Goal: Task Accomplishment & Management: Manage account settings

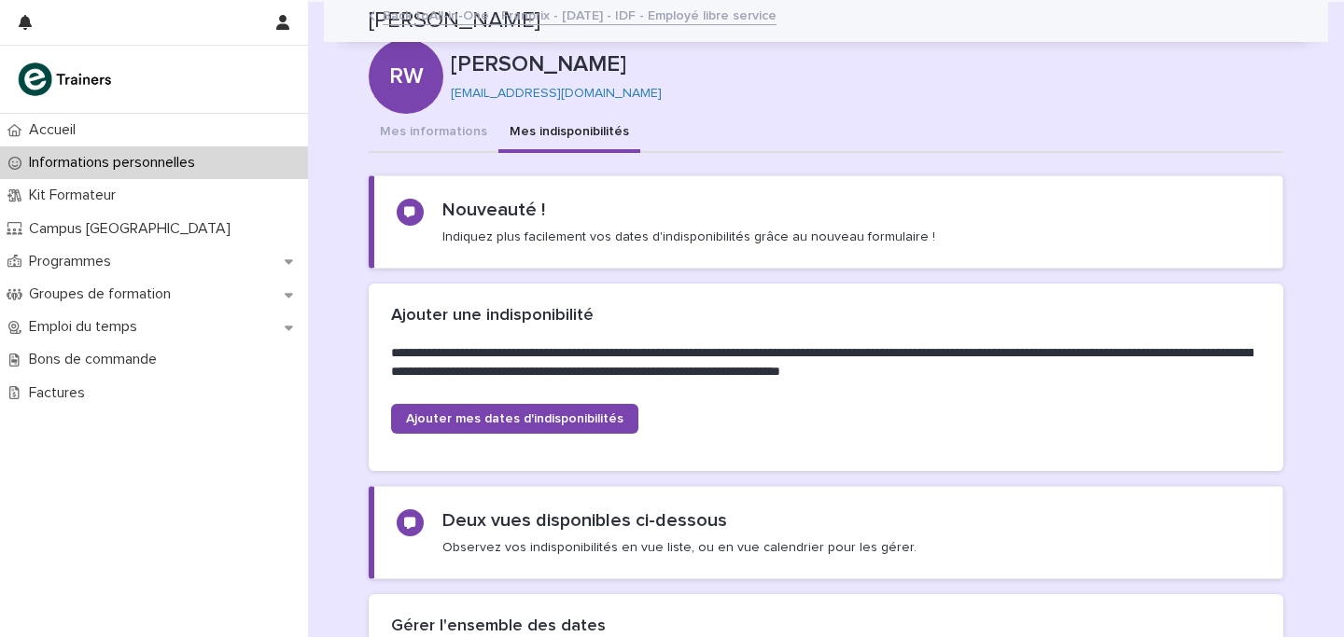
scroll to position [1684, 0]
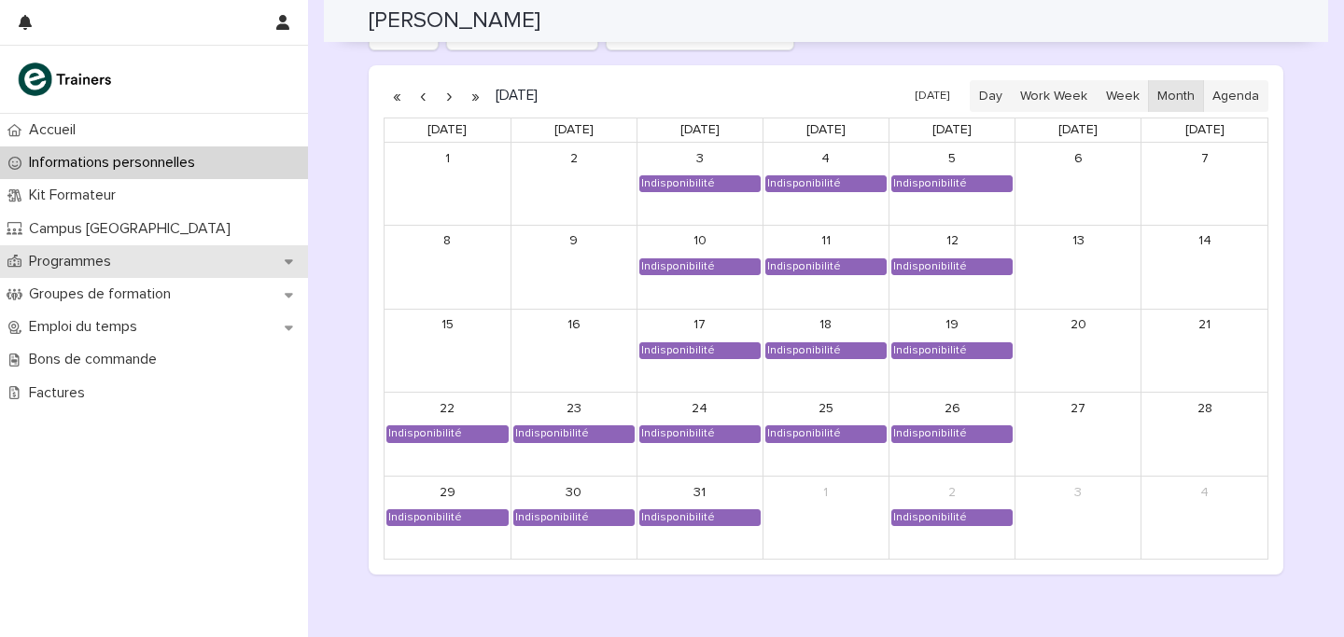
click at [125, 250] on div "Programmes" at bounding box center [154, 261] width 308 height 33
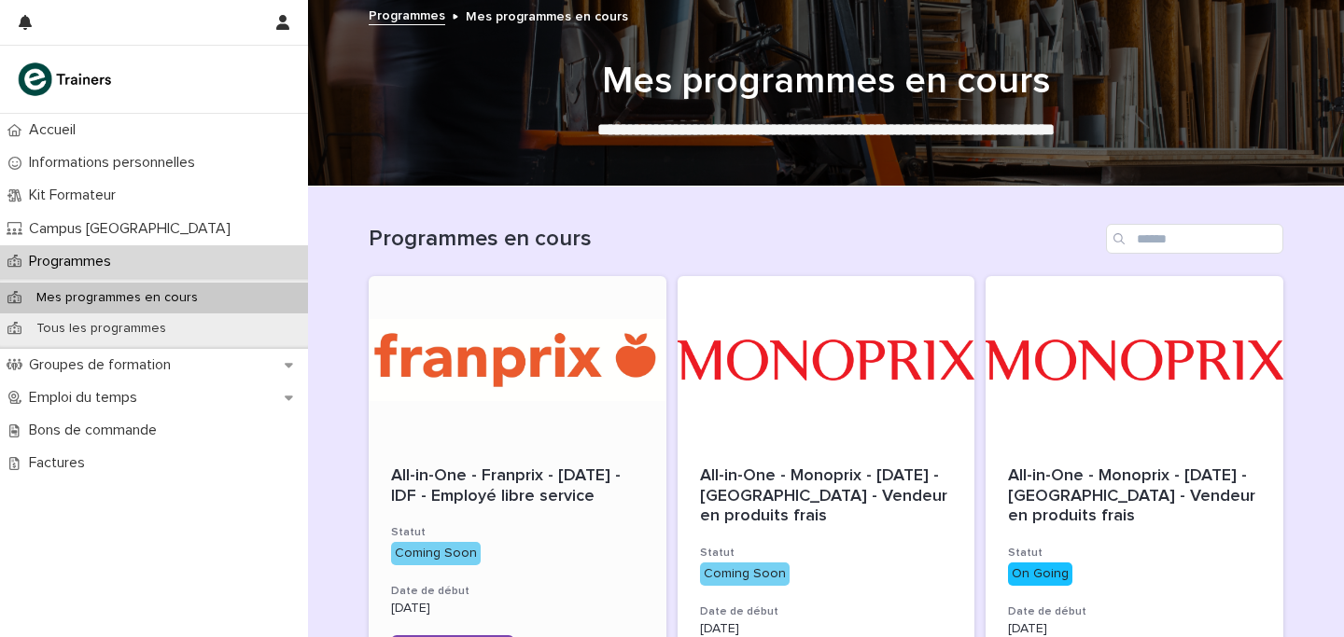
click at [560, 398] on div at bounding box center [518, 360] width 298 height 168
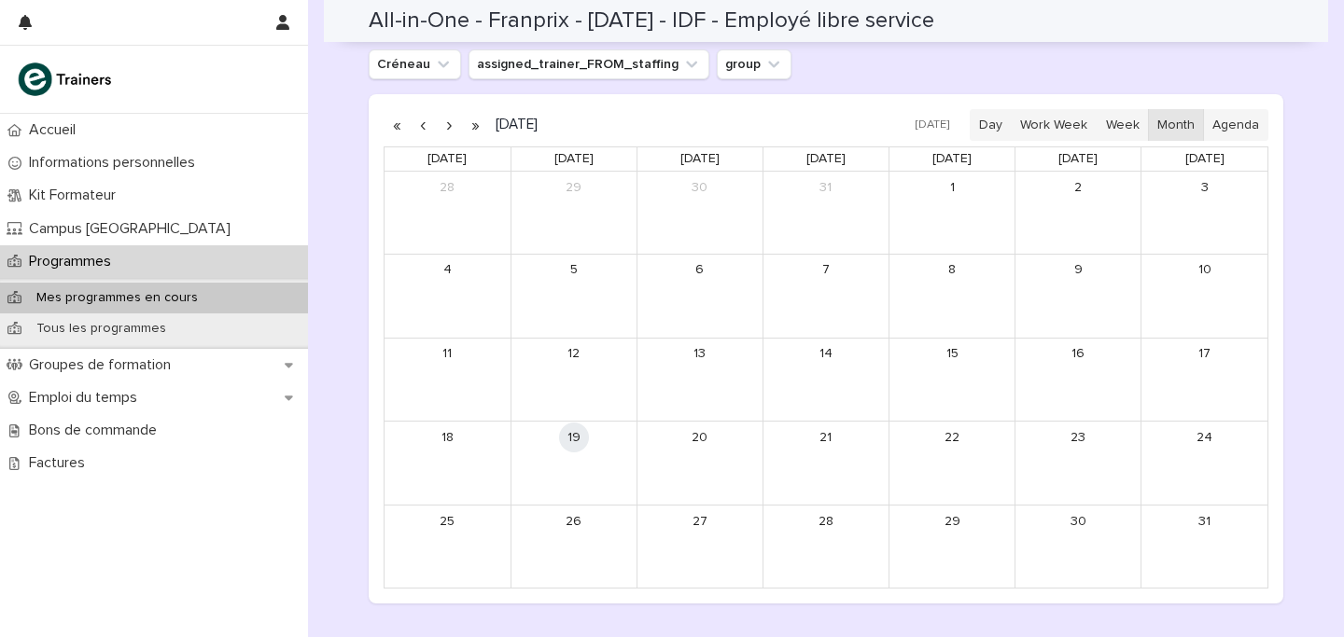
scroll to position [927, 0]
click at [453, 130] on button "button" at bounding box center [449, 127] width 26 height 30
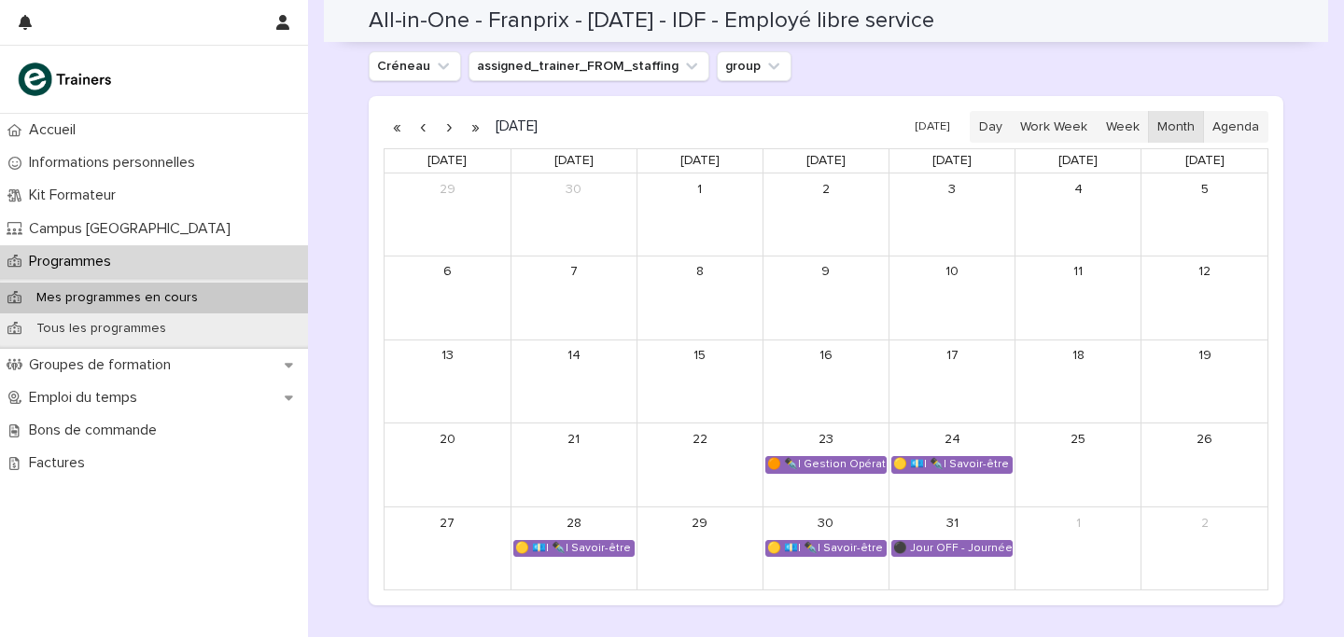
click at [443, 129] on button "button" at bounding box center [449, 127] width 26 height 30
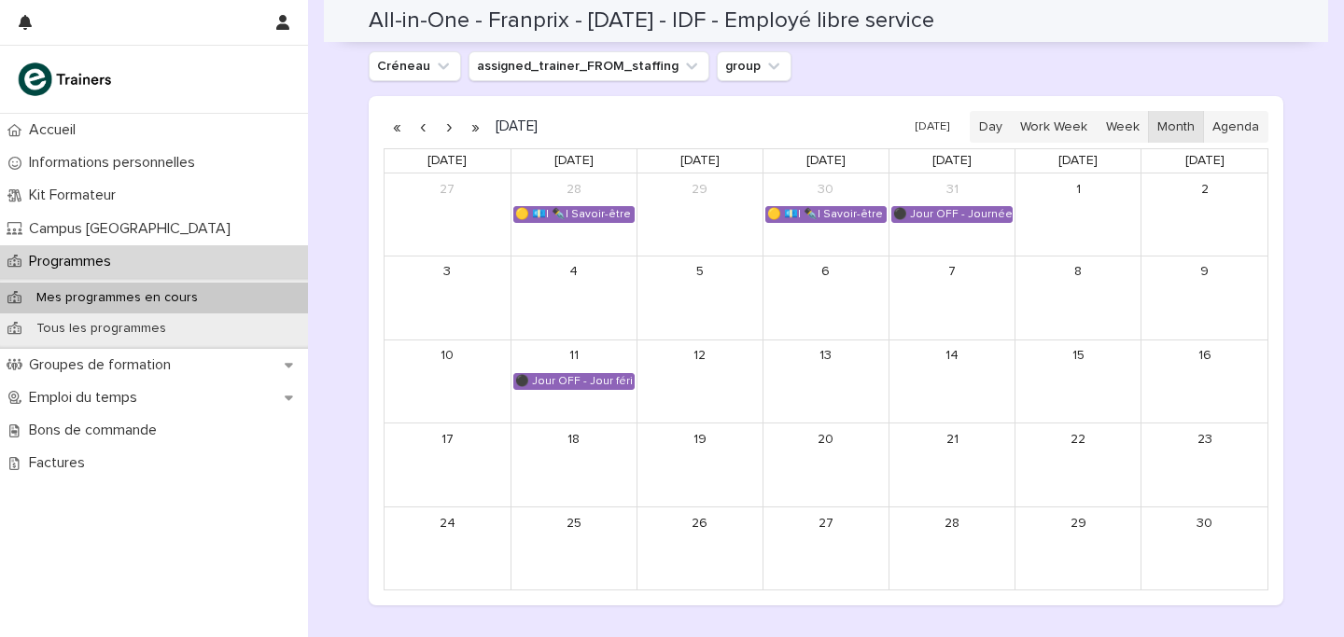
click at [453, 124] on button "button" at bounding box center [449, 127] width 26 height 30
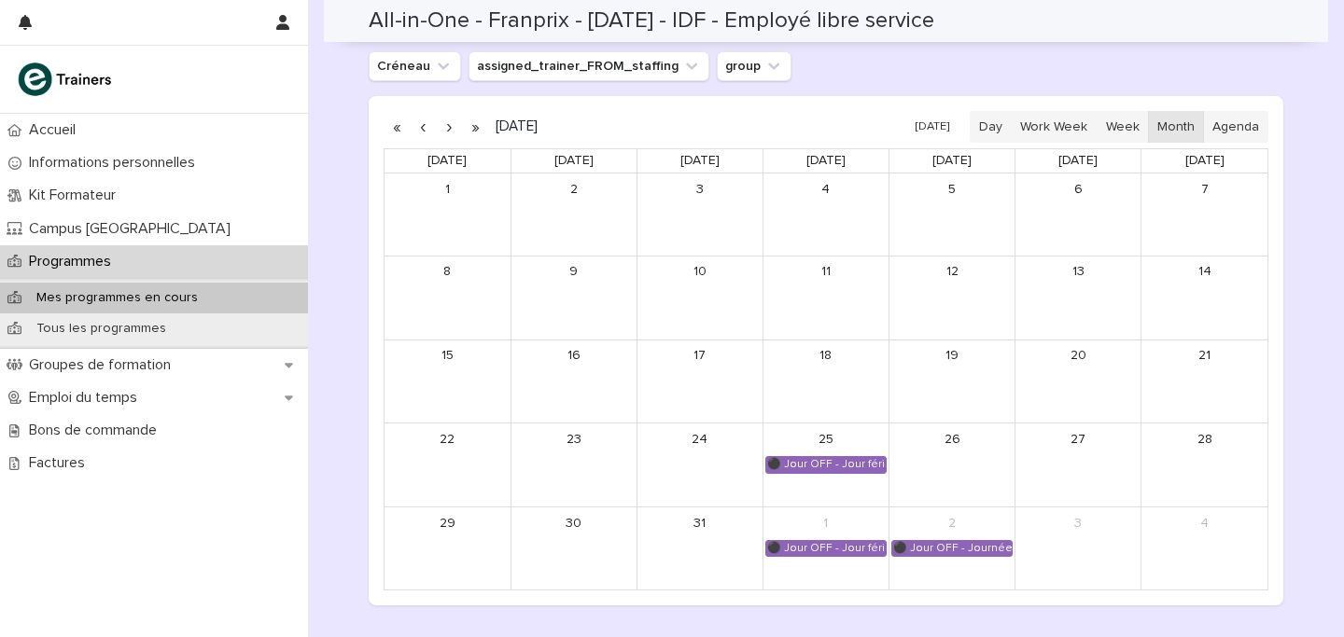
click at [453, 124] on button "button" at bounding box center [449, 127] width 26 height 30
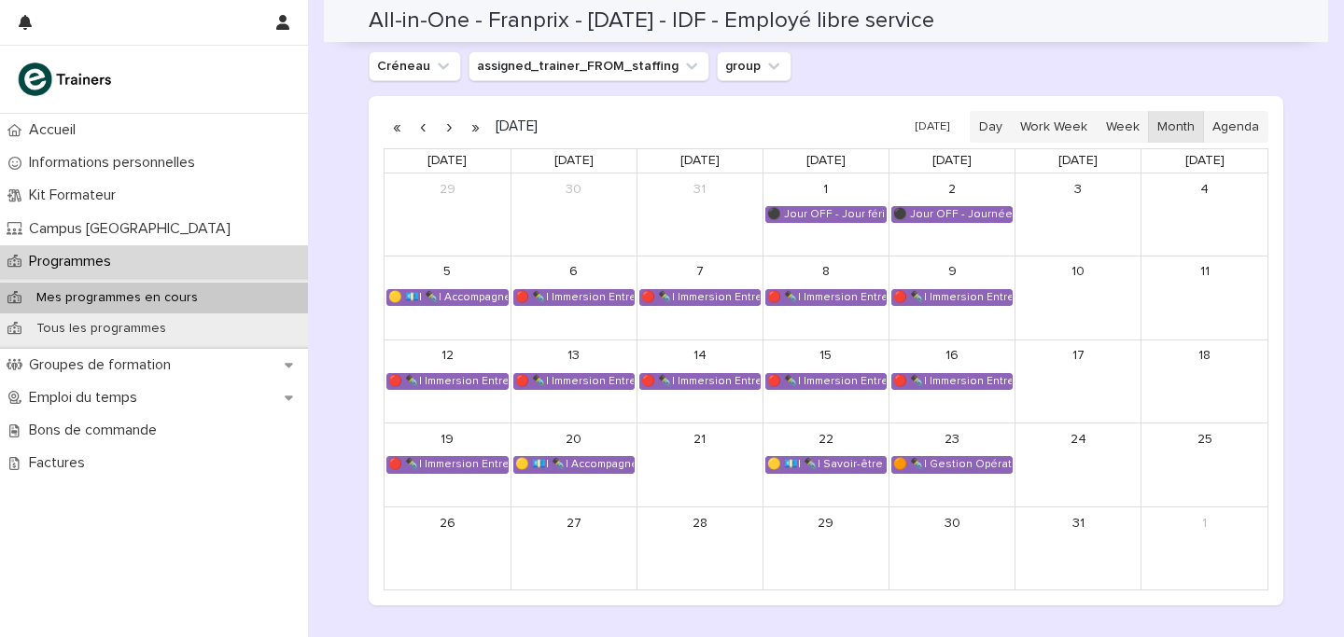
scroll to position [934, 0]
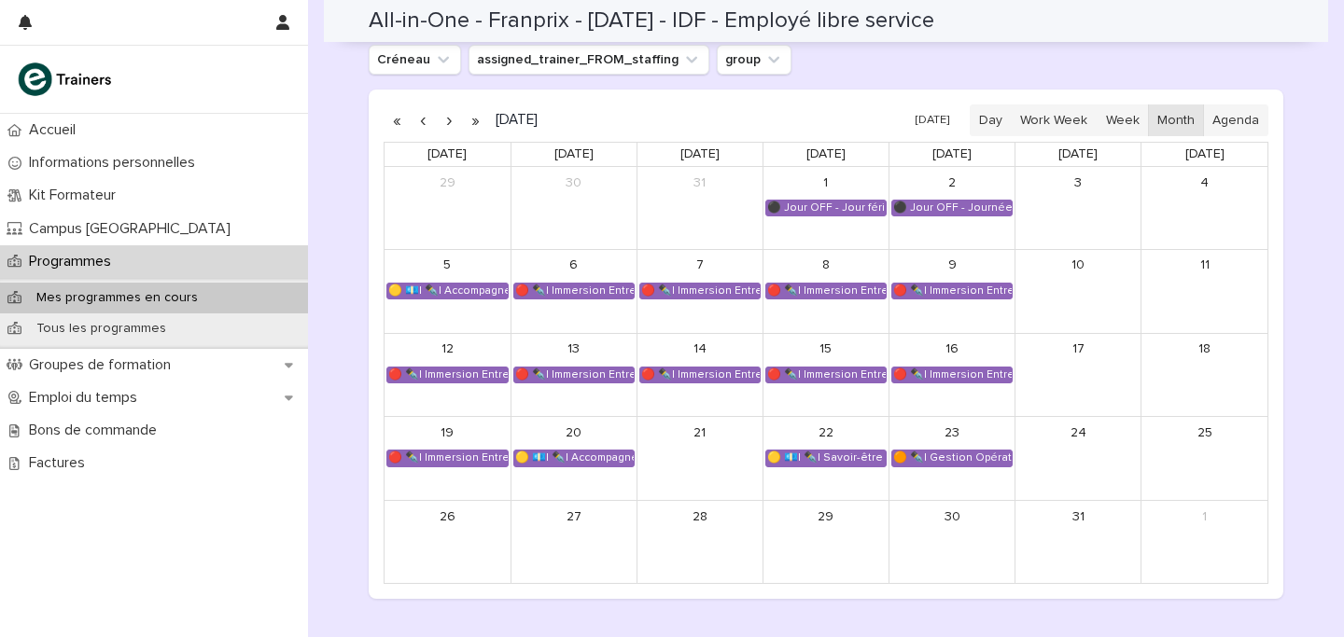
click at [422, 118] on button "button" at bounding box center [423, 120] width 26 height 30
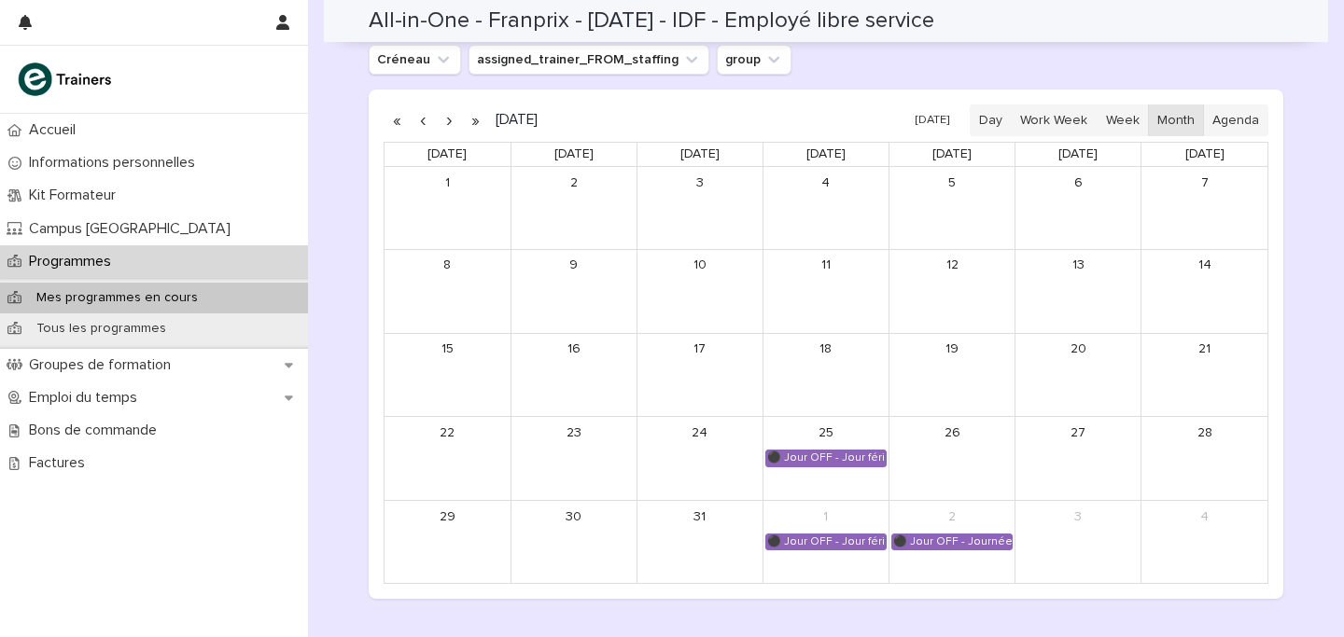
click at [422, 118] on button "button" at bounding box center [423, 120] width 26 height 30
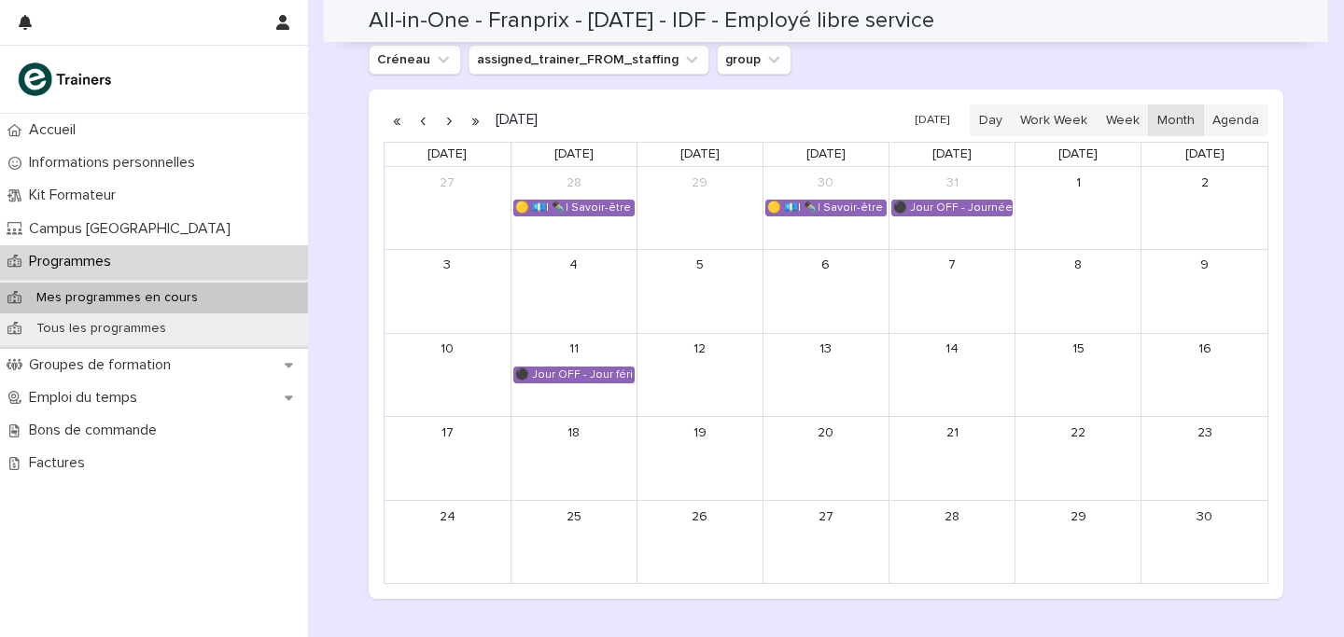
click at [422, 118] on button "button" at bounding box center [423, 120] width 26 height 30
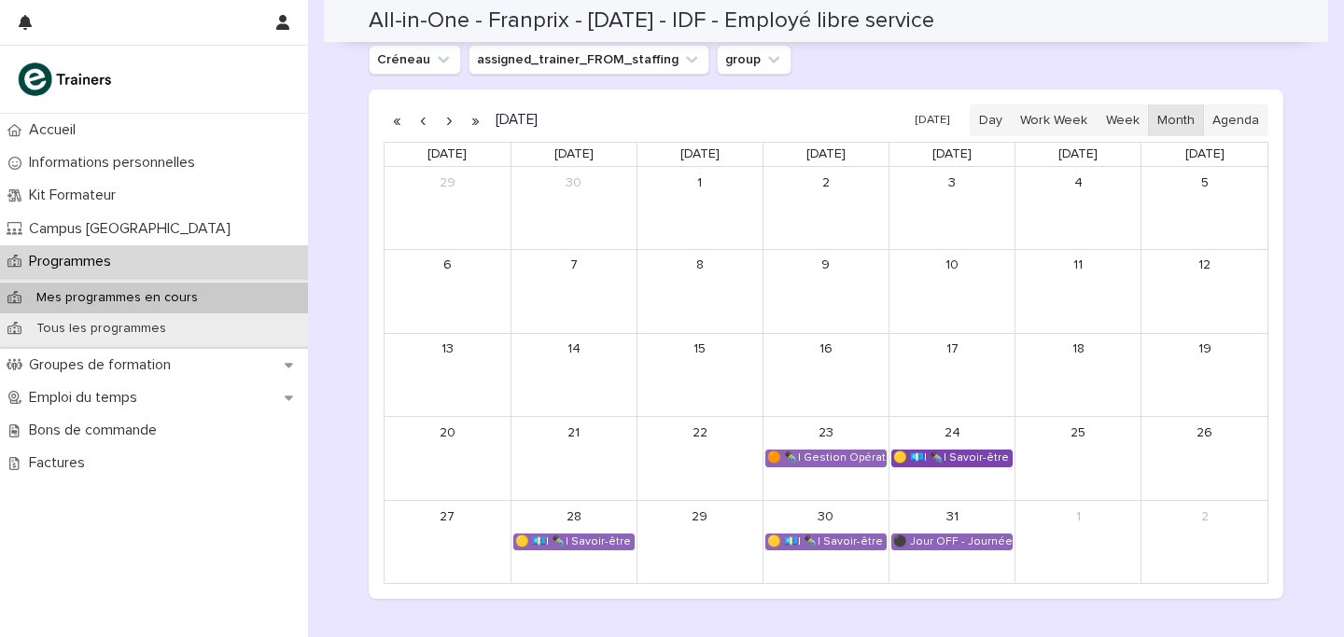
click at [927, 453] on div "🟡 💶| ✒️| Savoir-être métier - Appropriation des outils utilisés lors de la form…" at bounding box center [951, 458] width 119 height 15
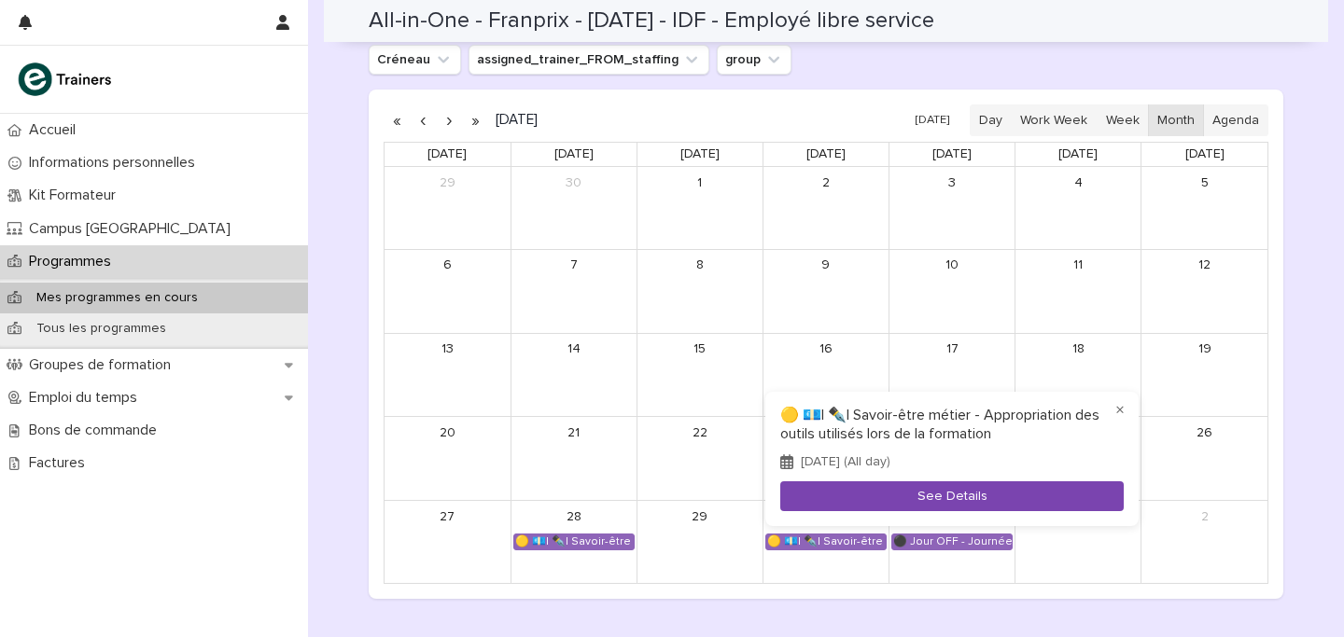
click at [948, 492] on button "See Details" at bounding box center [951, 496] width 343 height 31
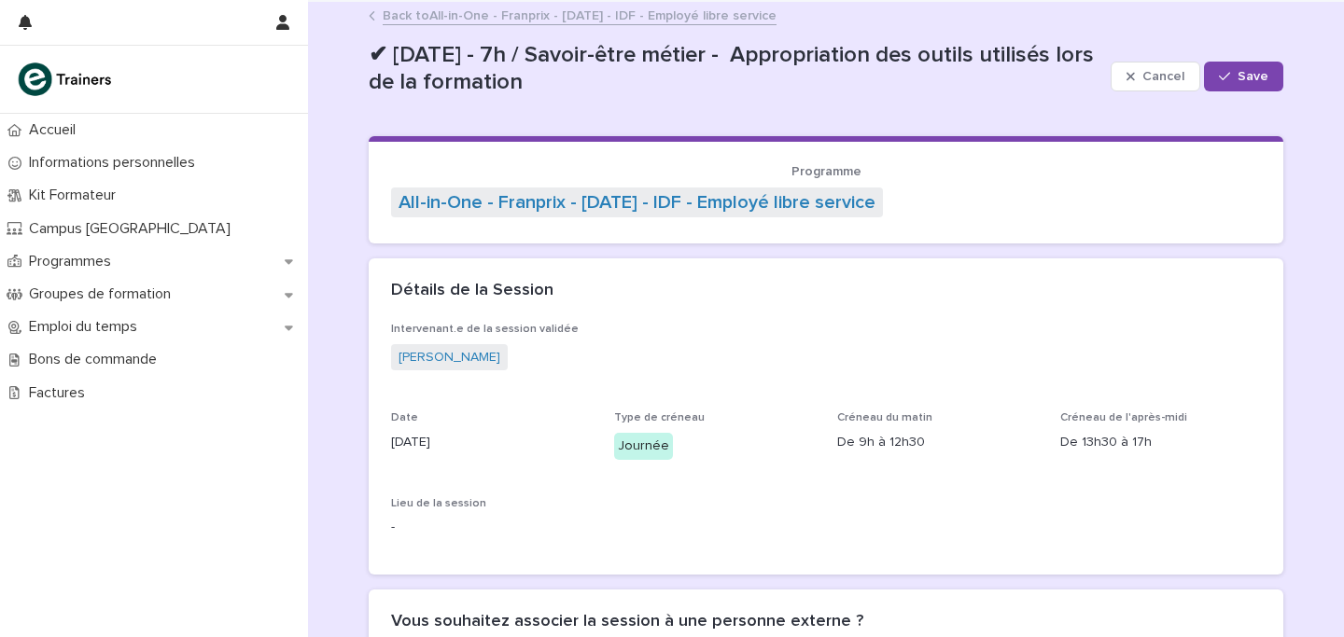
click at [449, 17] on link "Back to All-in-One - Franprix - [DATE] - IDF - Employé libre service" at bounding box center [580, 14] width 394 height 21
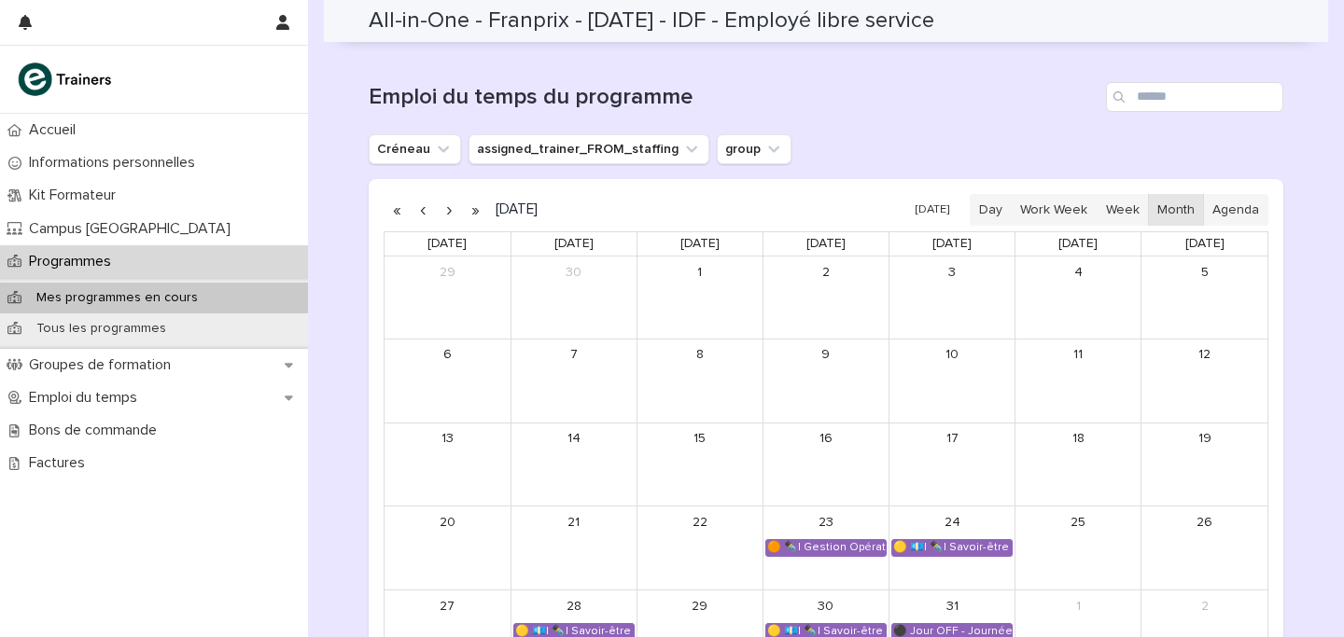
scroll to position [1058, 0]
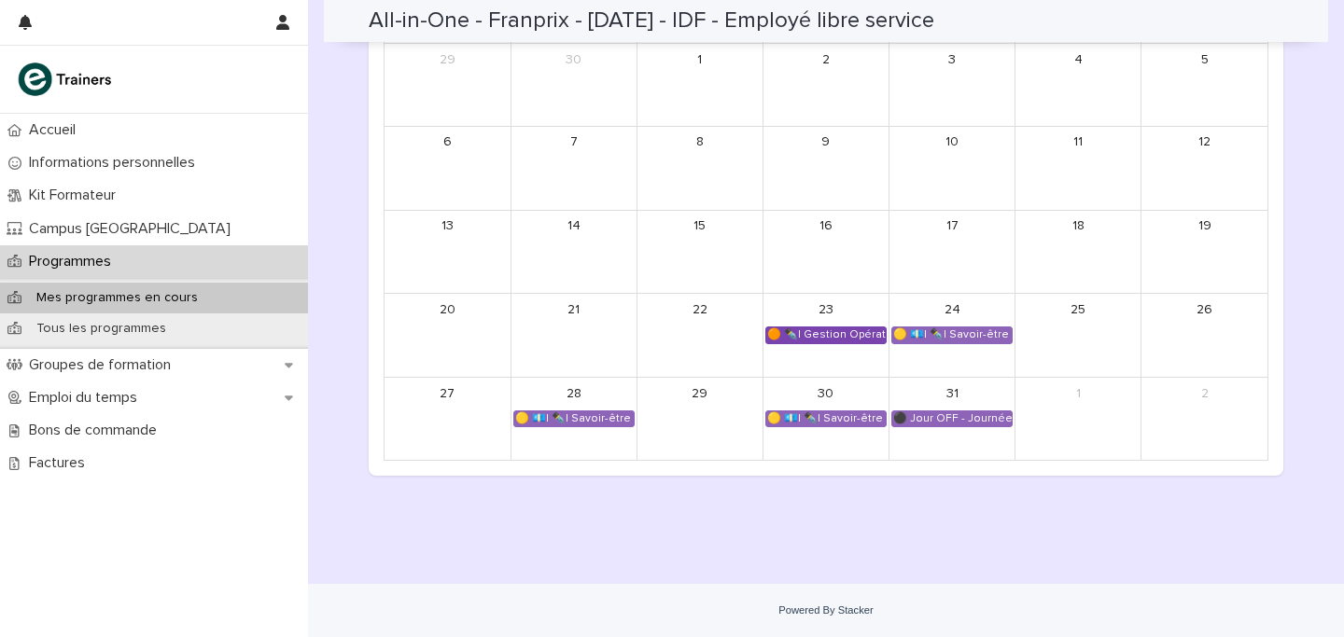
click at [832, 341] on div "🟠 ✒️| Gestion Opérationnelle - Rentrée" at bounding box center [825, 334] width 119 height 15
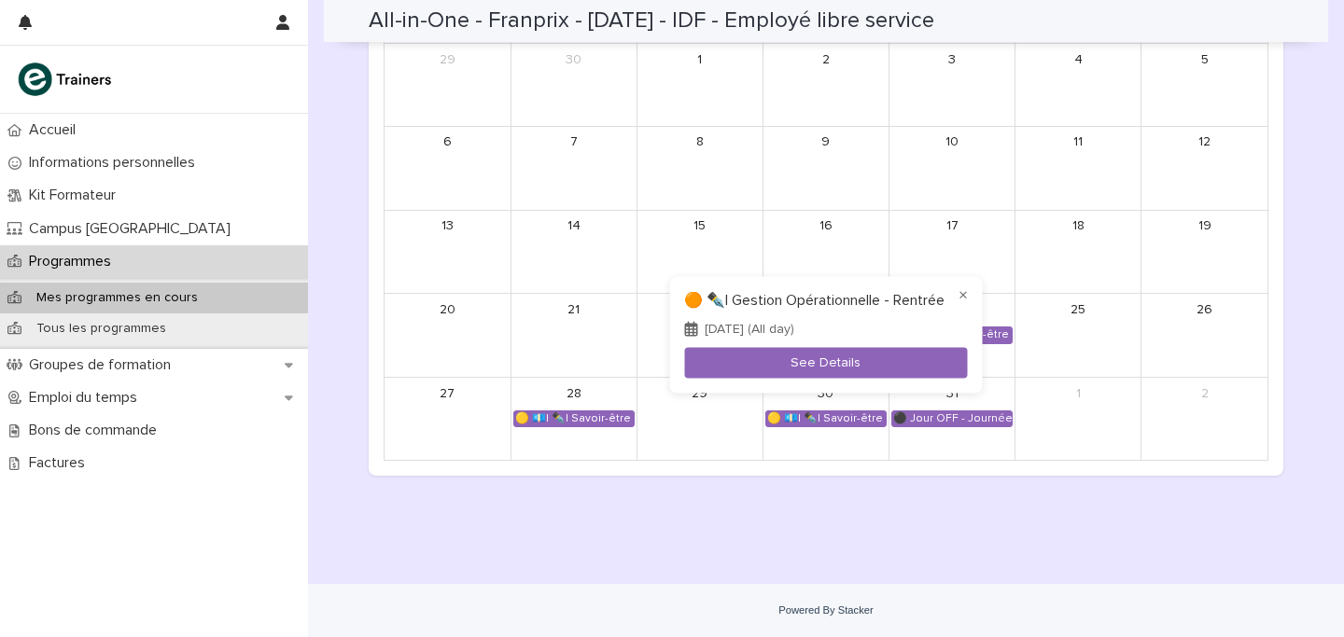
click at [828, 461] on div at bounding box center [672, 318] width 1344 height 637
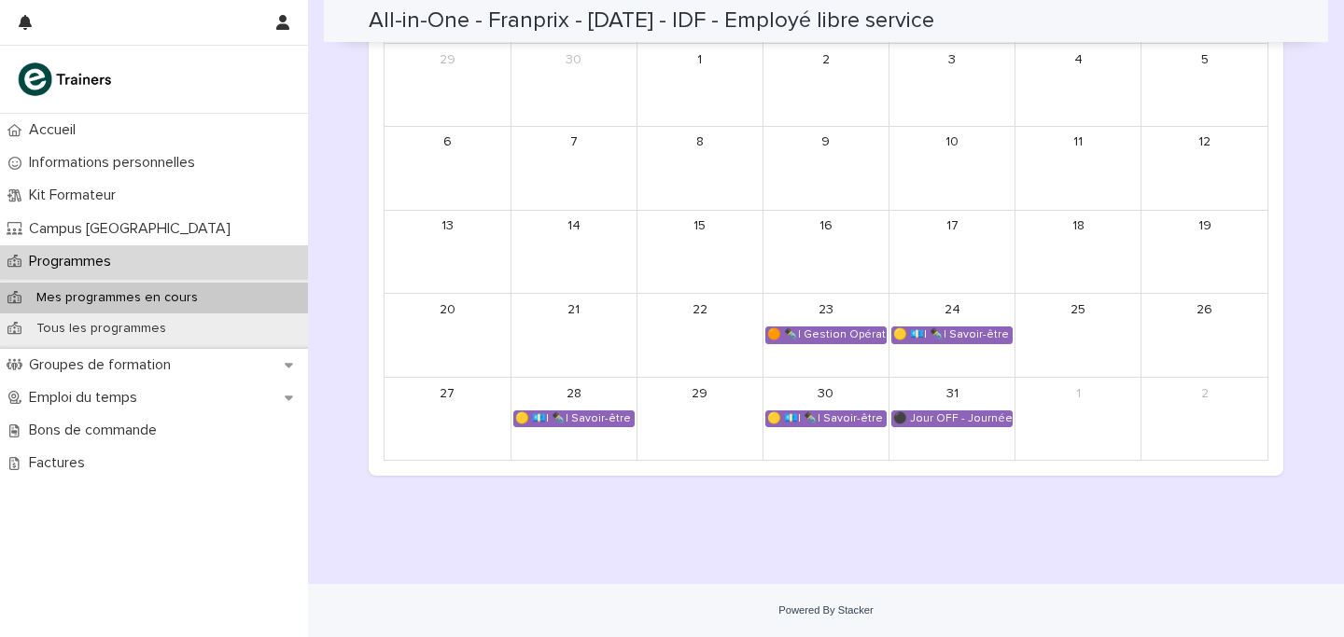
scroll to position [0, 0]
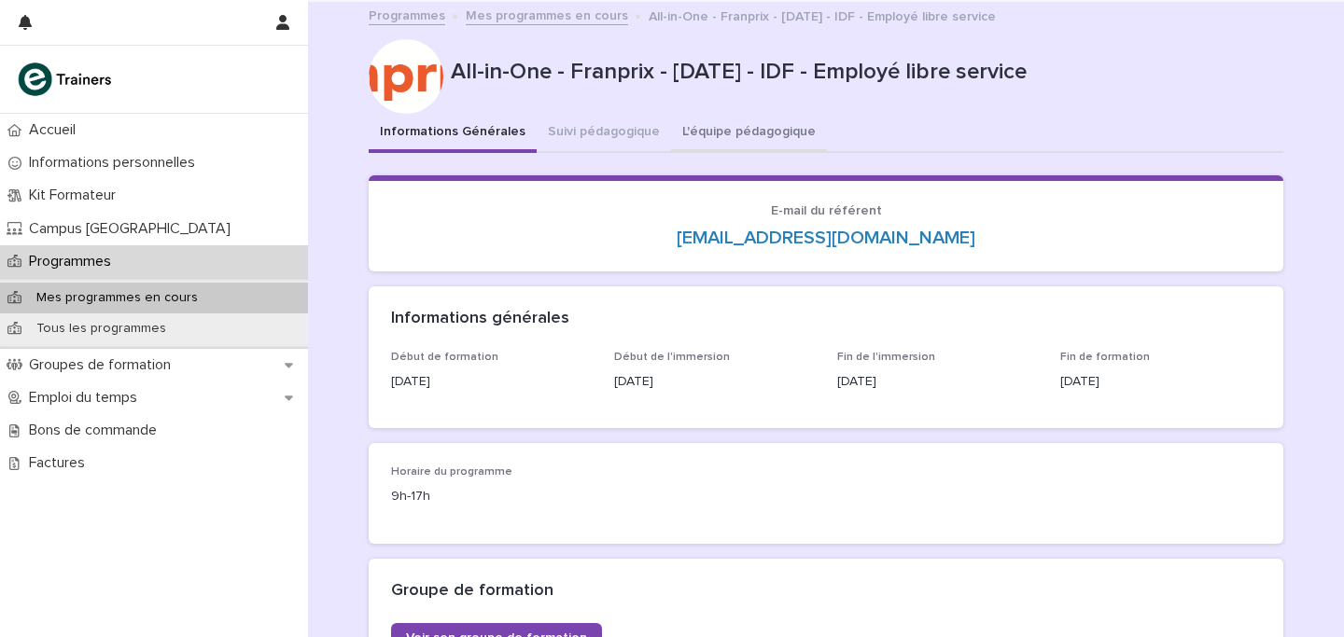
click at [710, 135] on button "L'équipe pédagogique" at bounding box center [749, 133] width 156 height 39
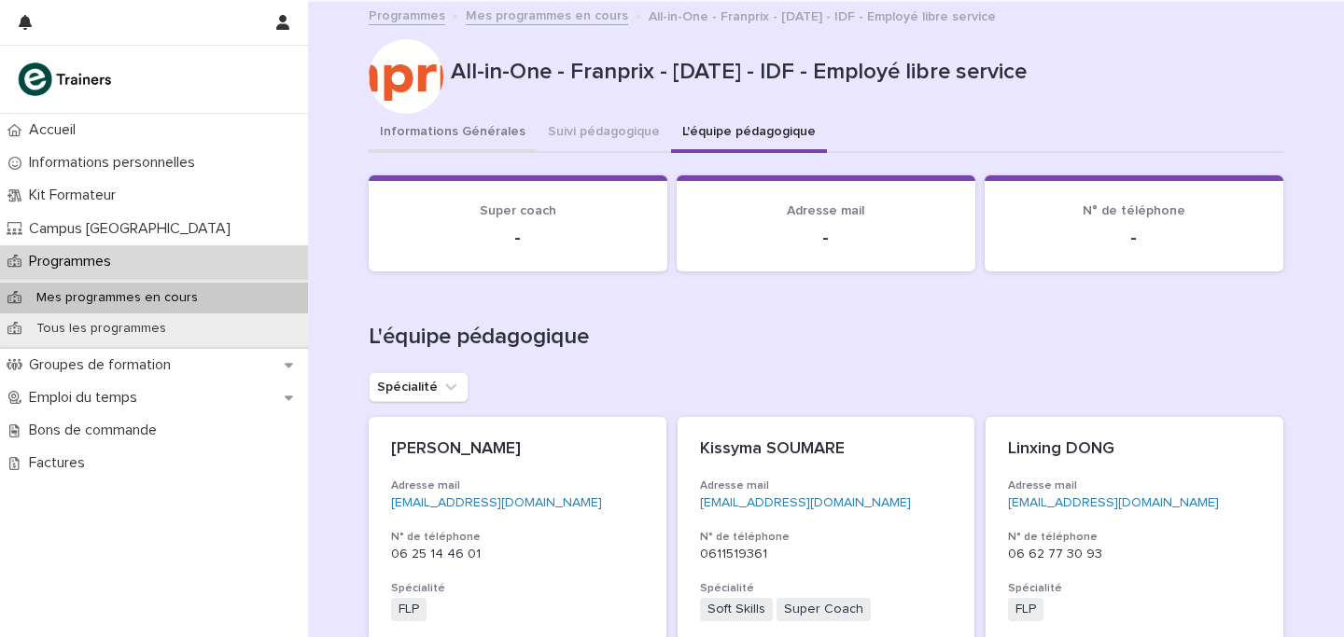
click at [470, 123] on button "Informations Générales" at bounding box center [453, 133] width 168 height 39
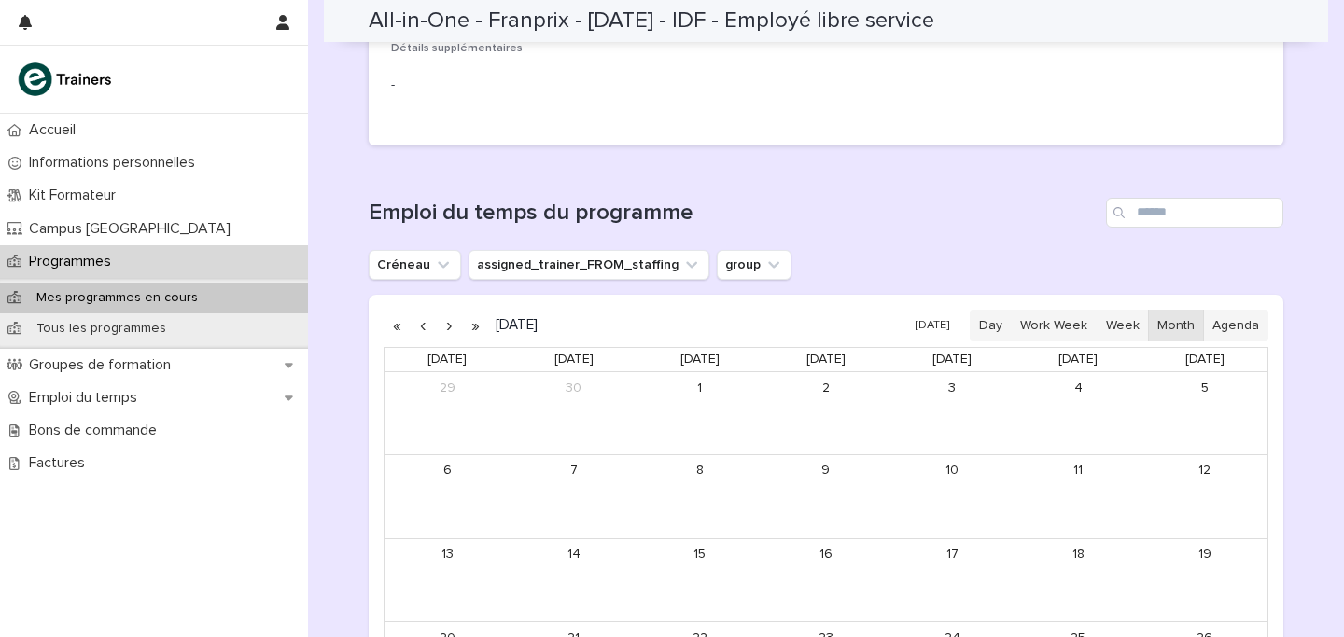
scroll to position [1058, 0]
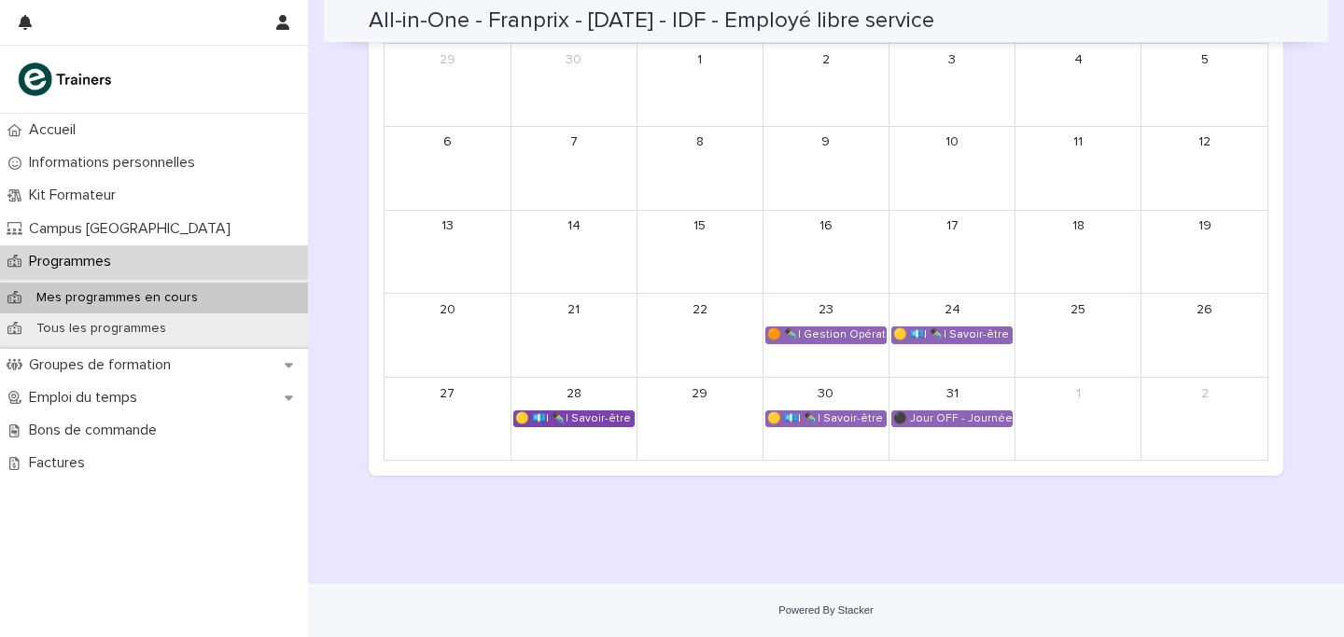
click at [578, 425] on div "🟡 💶| ✒️| Savoir-être métier - Mobilisation et valorisation de ses forces et tal…" at bounding box center [573, 418] width 119 height 15
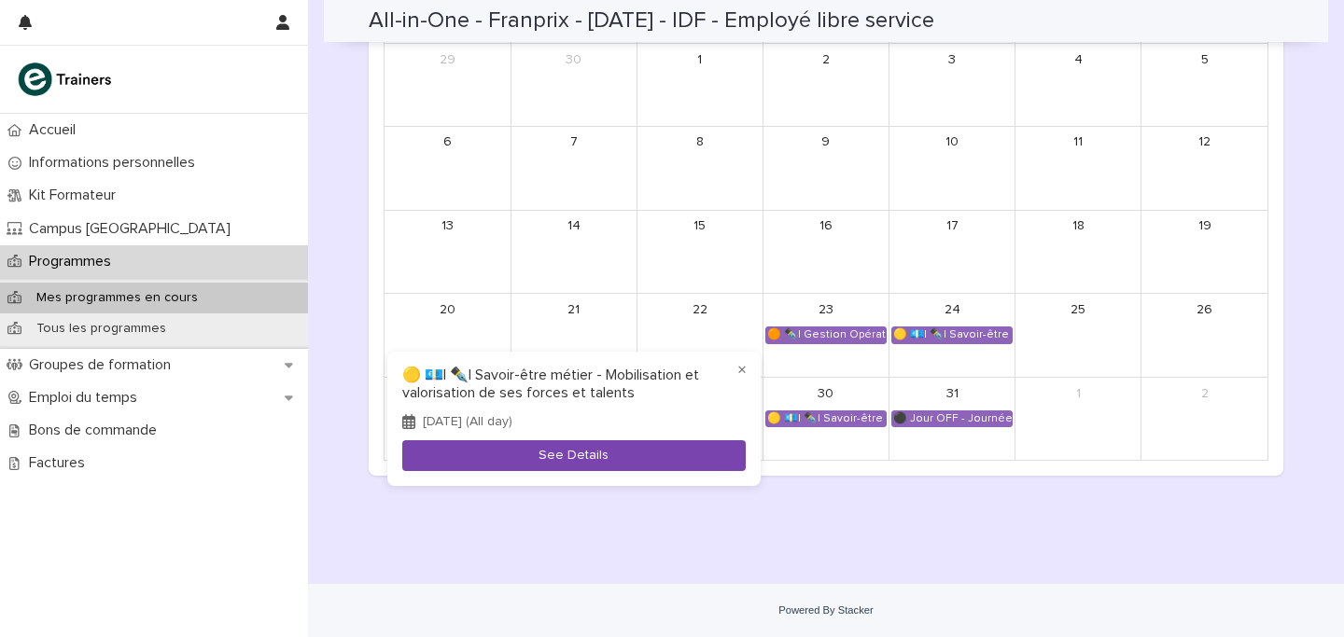
click at [614, 452] on button "See Details" at bounding box center [573, 455] width 343 height 31
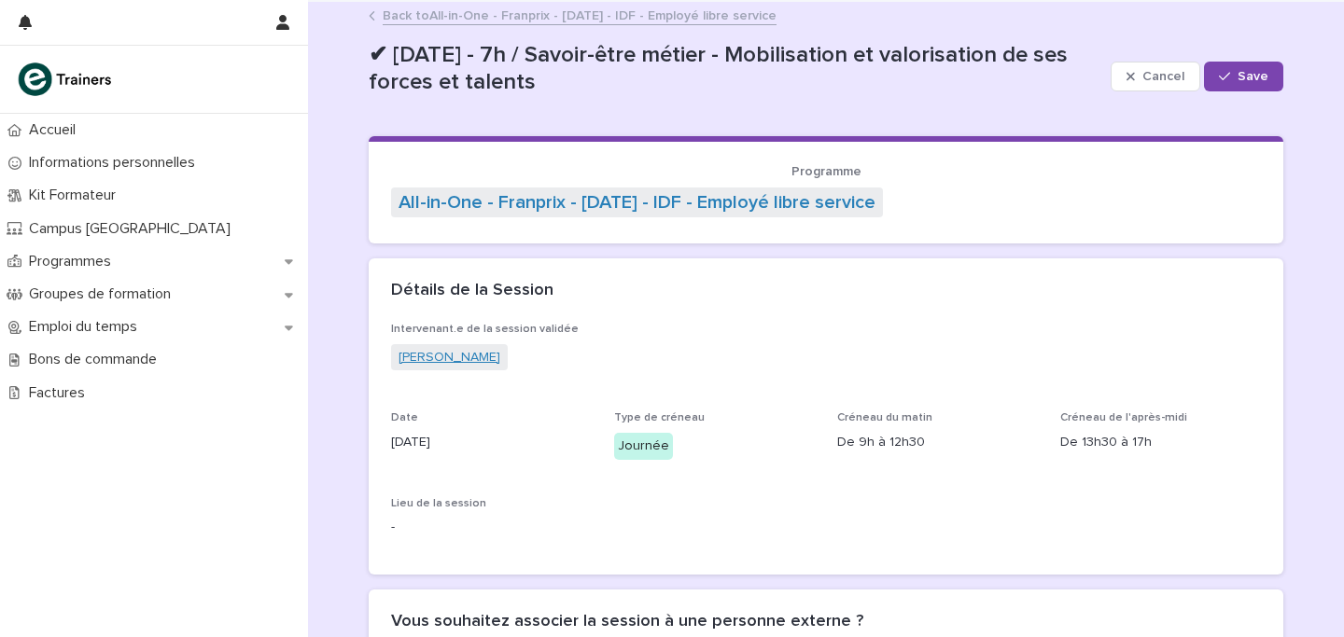
click at [432, 362] on link "[PERSON_NAME]" at bounding box center [449, 358] width 102 height 20
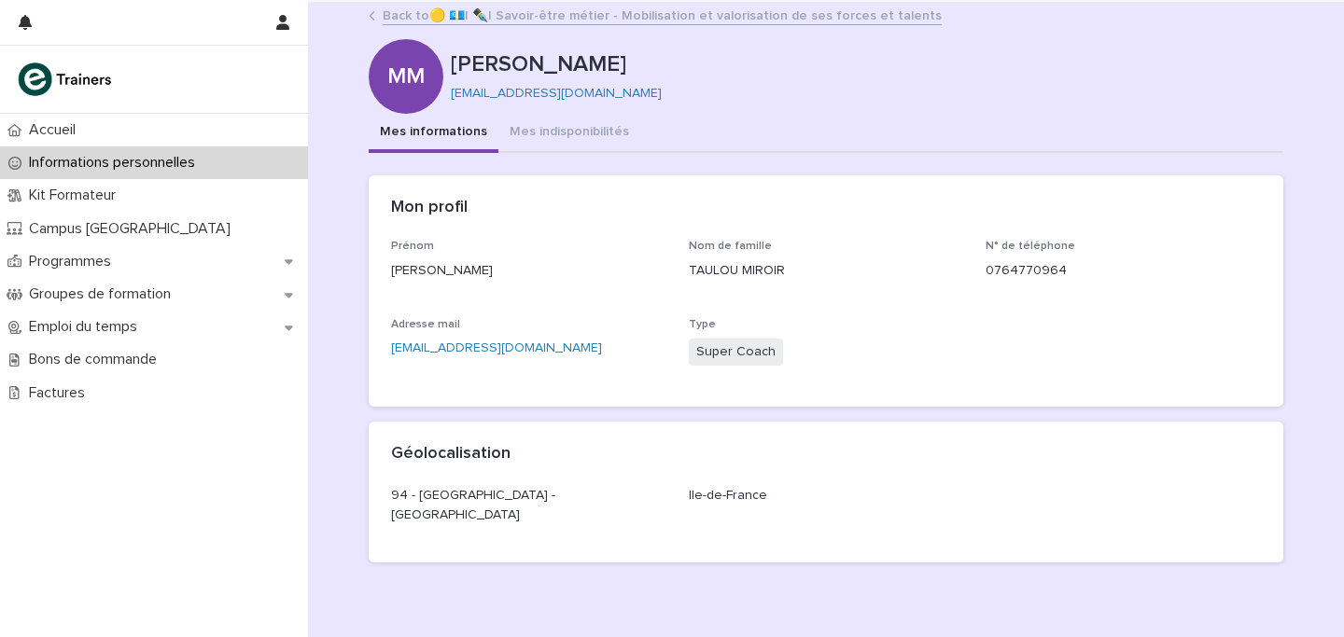
click at [546, 16] on link "Back to 🟡 💶| ✒️| Savoir-être métier - Mobilisation et valorisation de ses force…" at bounding box center [662, 14] width 559 height 21
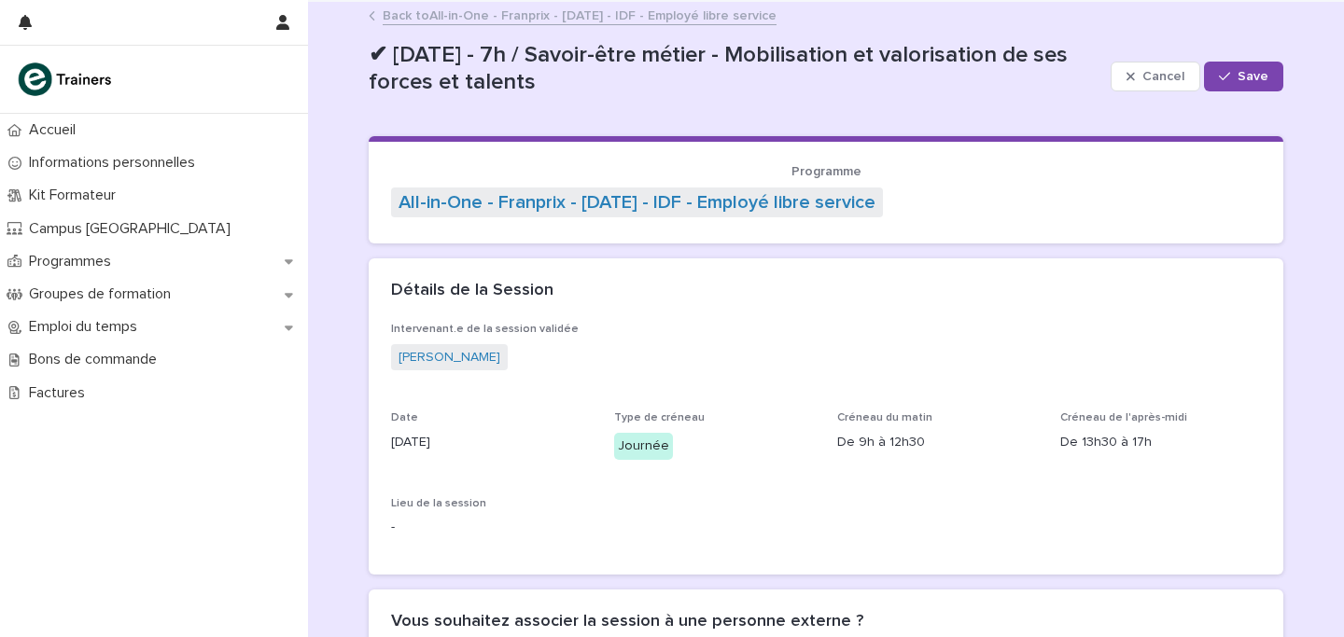
click at [546, 16] on link "Back to All-in-One - Franprix - [DATE] - IDF - Employé libre service" at bounding box center [580, 14] width 394 height 21
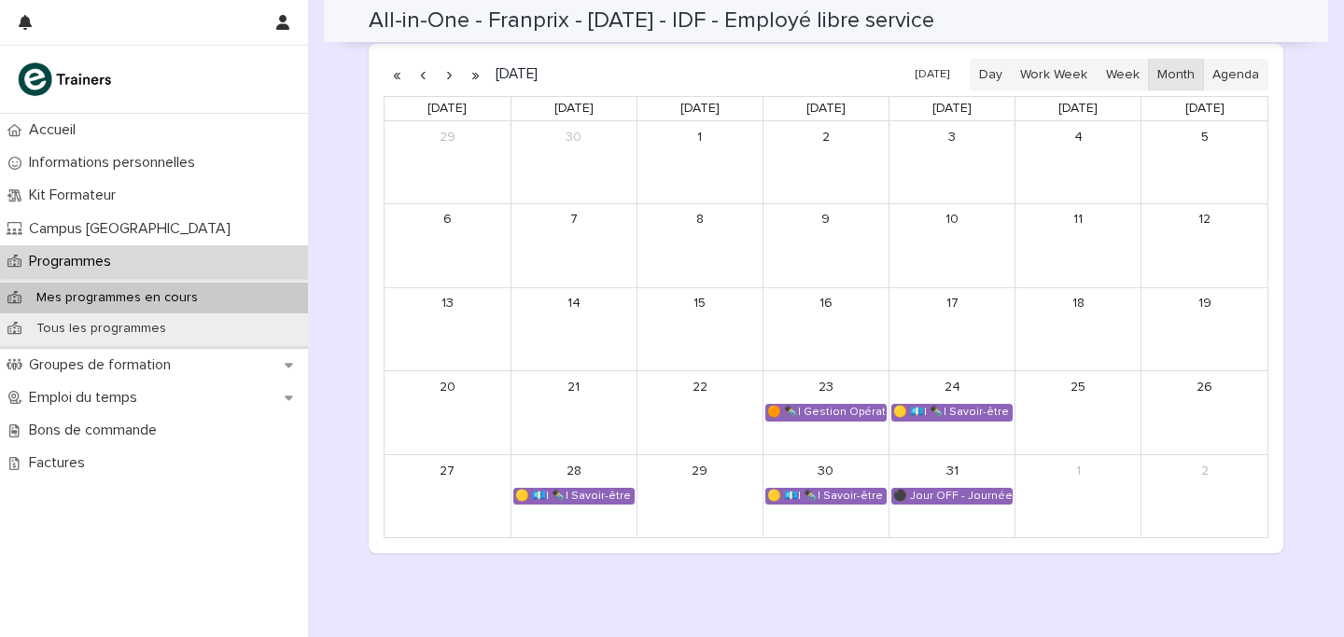
scroll to position [965, 0]
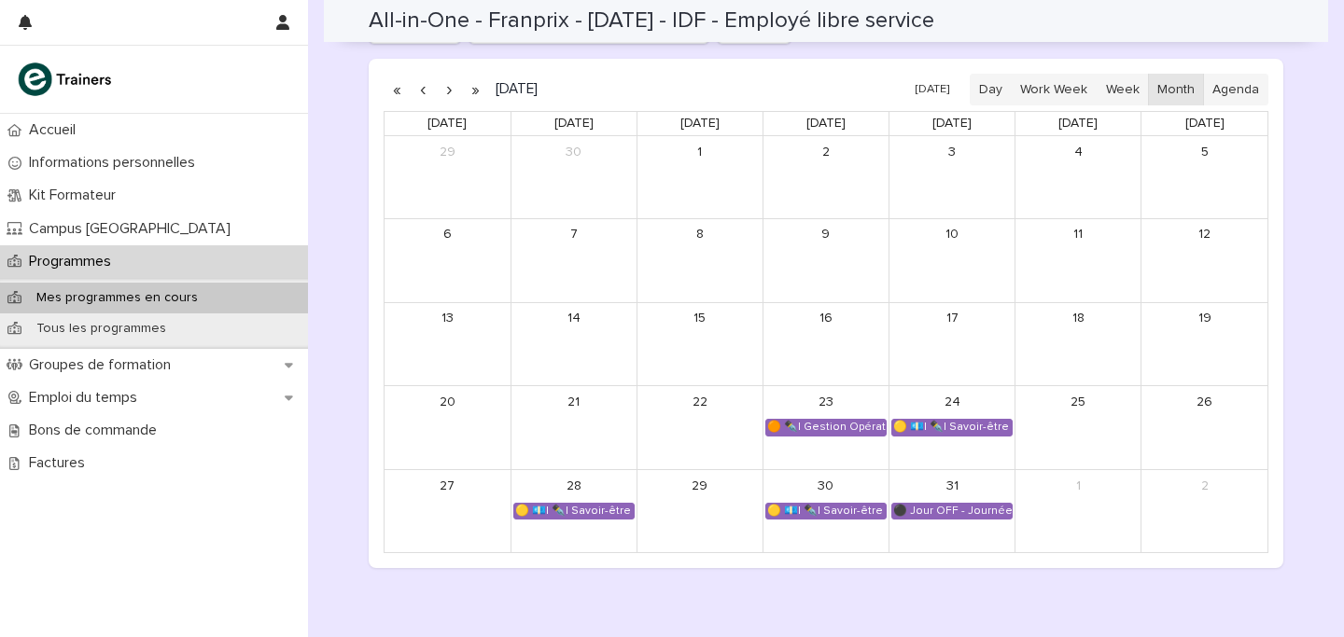
click at [443, 89] on button "button" at bounding box center [449, 90] width 26 height 30
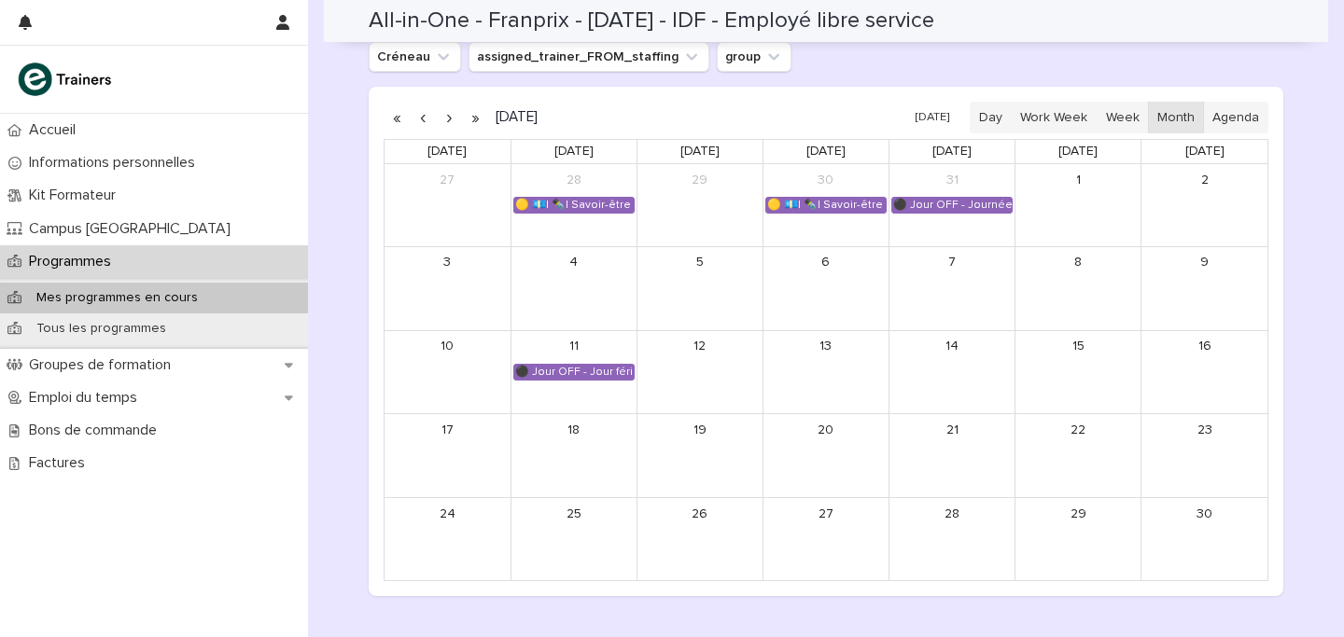
scroll to position [934, 0]
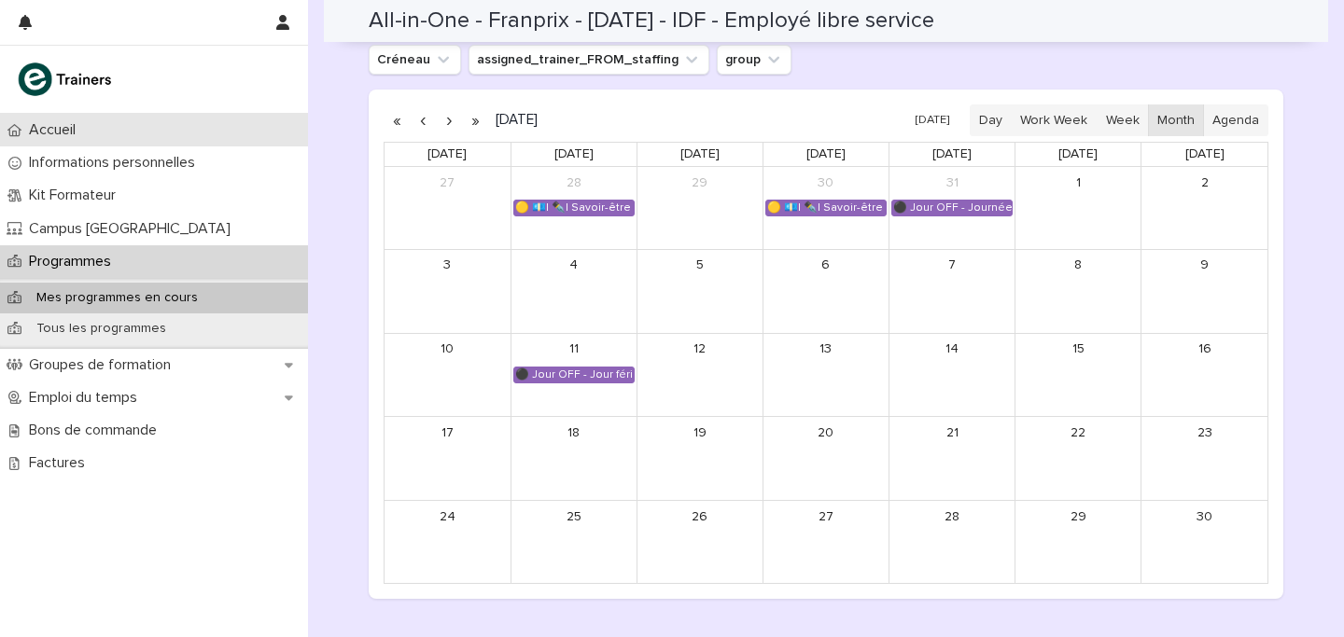
click at [157, 120] on div "Accueil" at bounding box center [154, 130] width 308 height 33
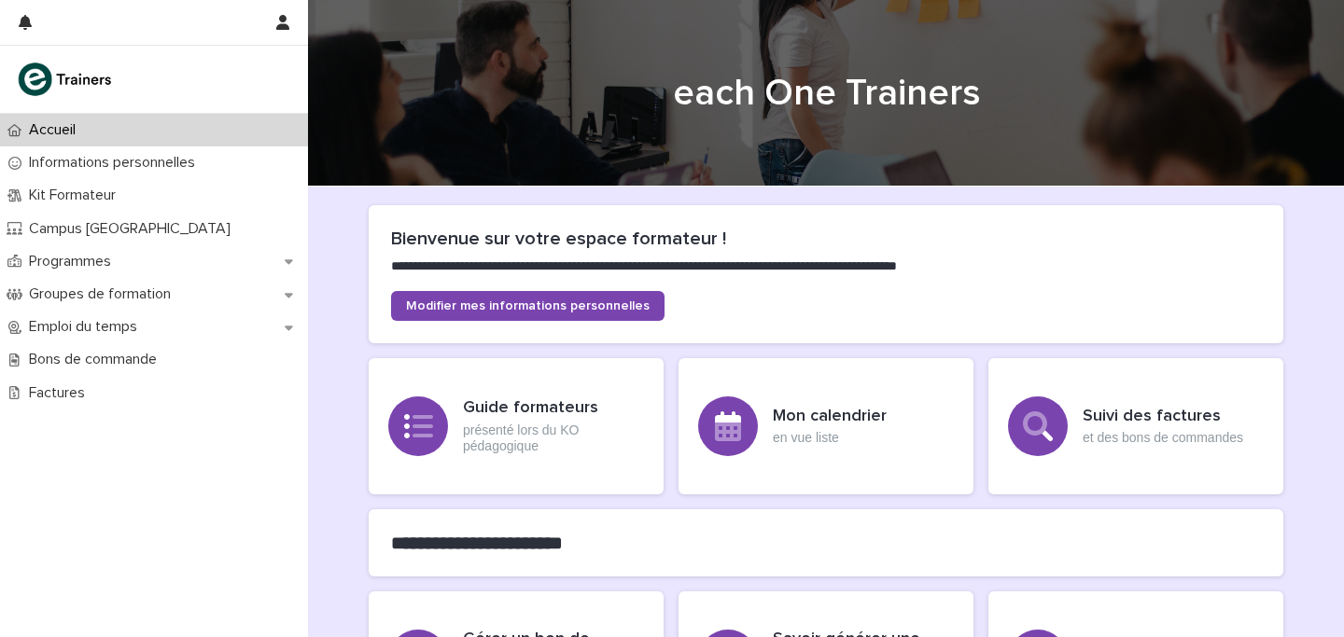
scroll to position [27, 0]
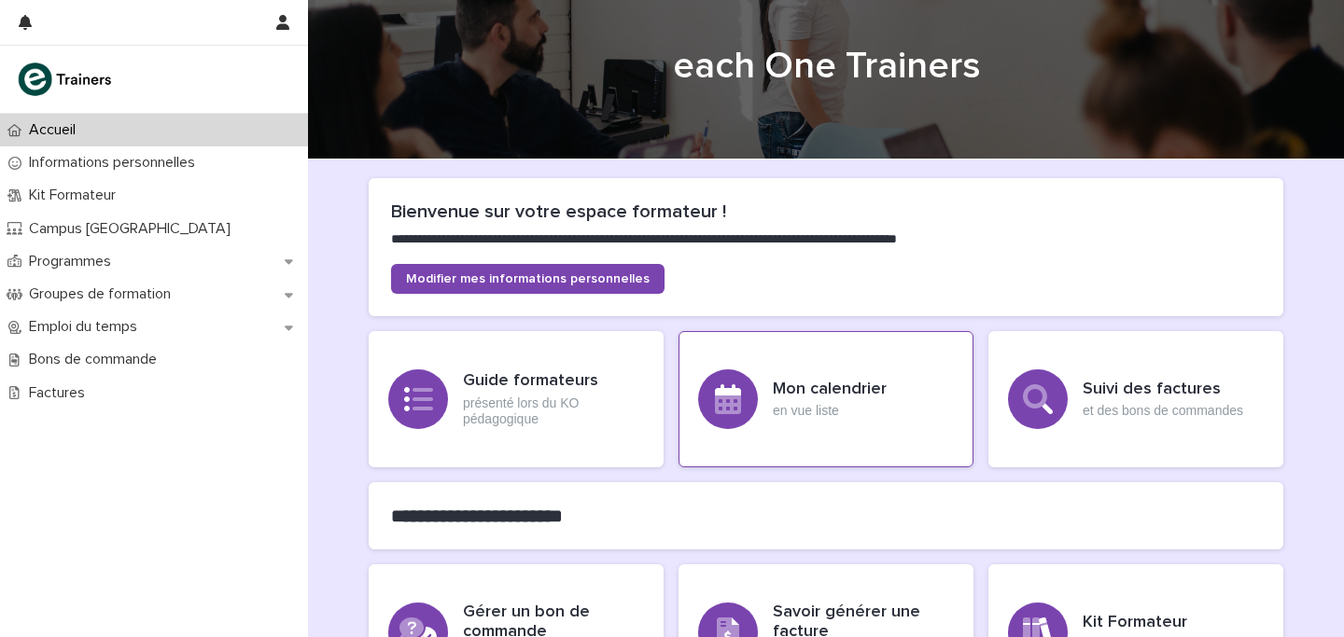
click at [790, 384] on h3 "Mon calendrier" at bounding box center [830, 390] width 114 height 21
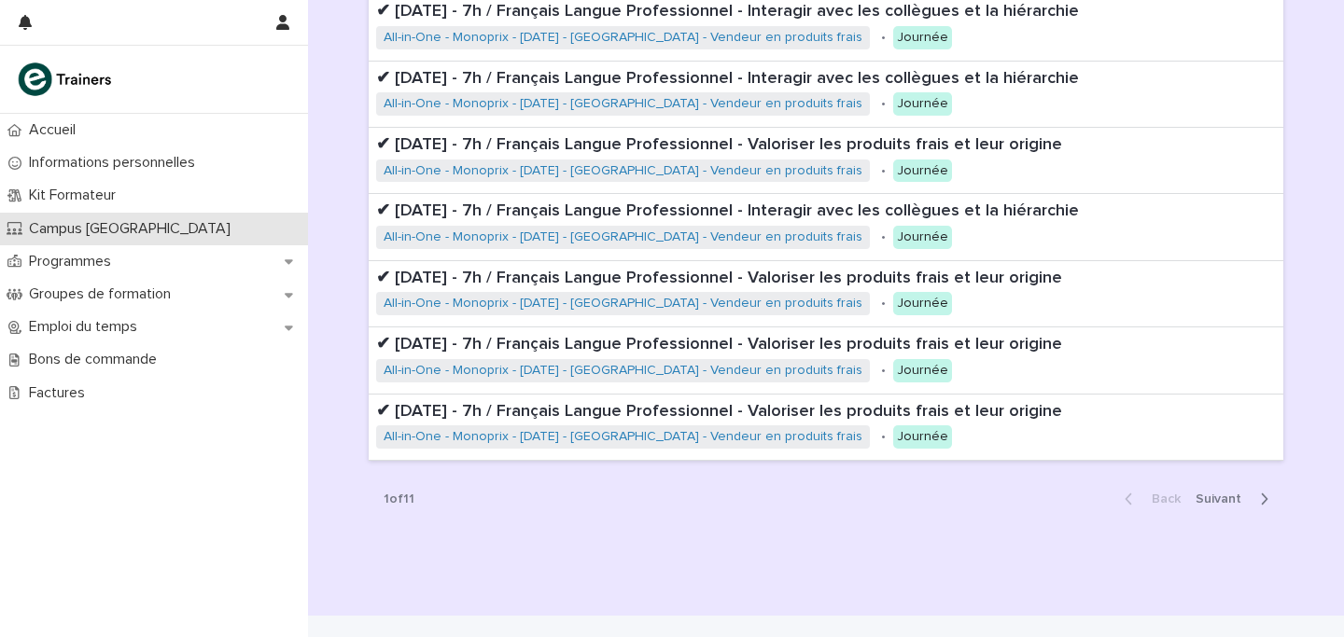
scroll to position [516, 0]
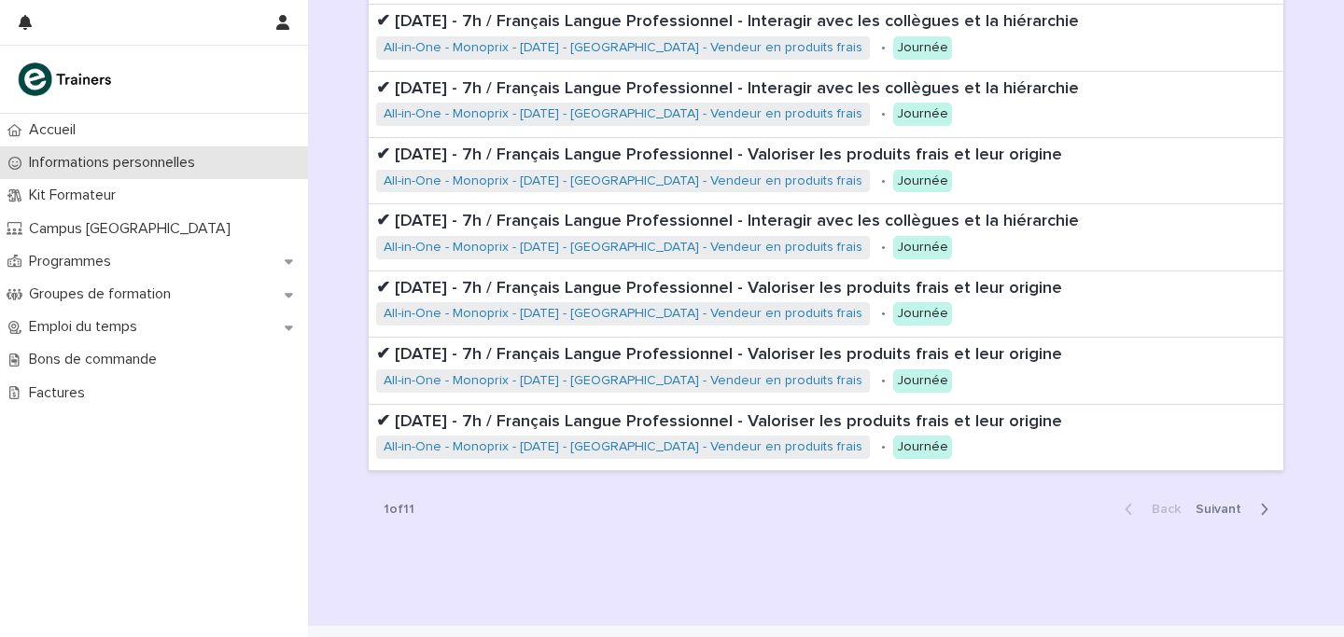
click at [136, 164] on p "Informations personnelles" at bounding box center [115, 163] width 188 height 18
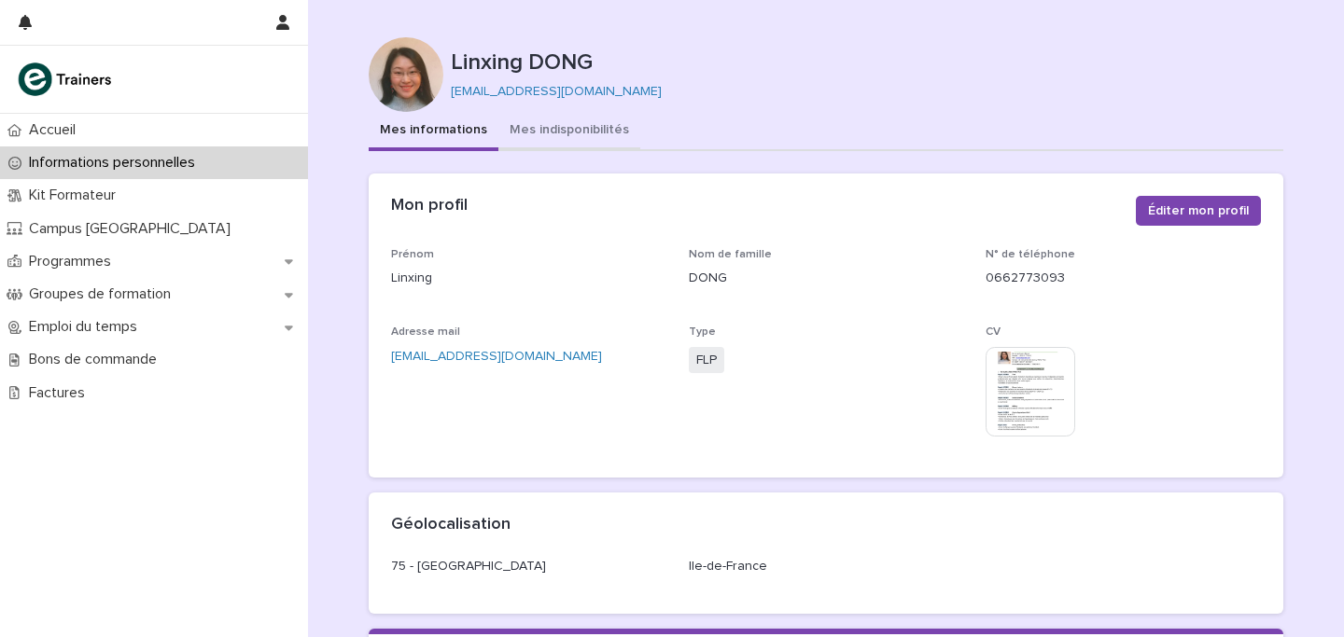
click at [558, 141] on button "Mes indisponibilités" at bounding box center [569, 131] width 142 height 39
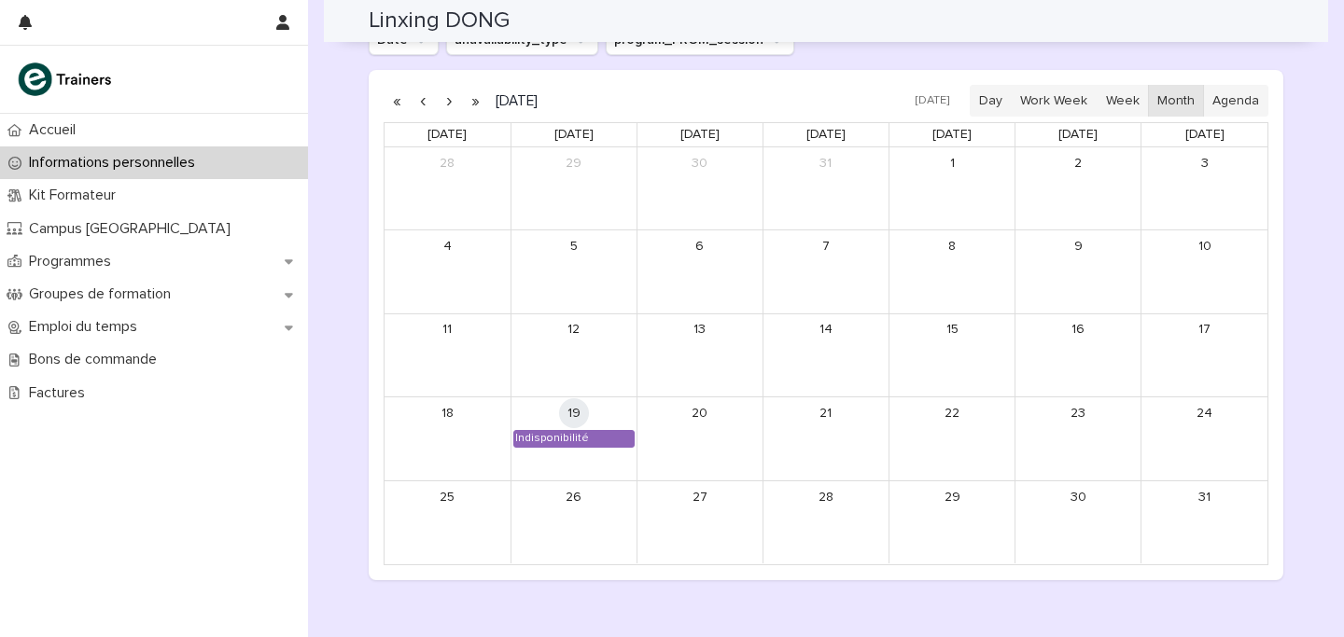
scroll to position [1674, 0]
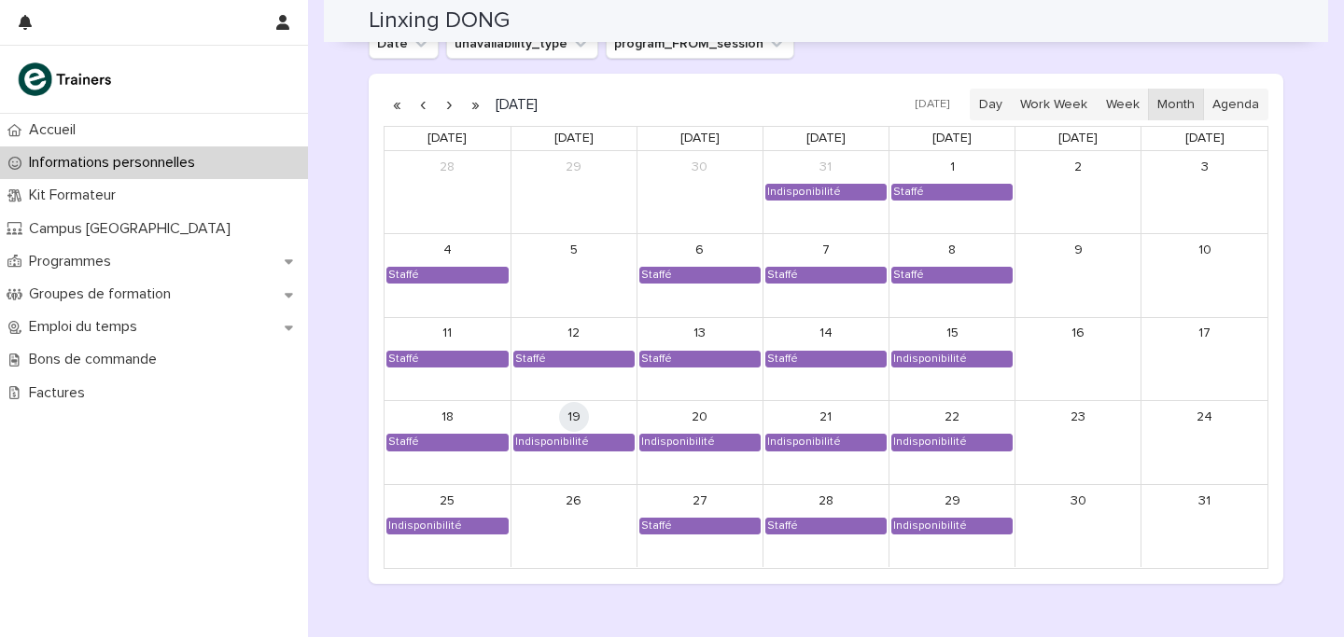
click at [447, 110] on button "button" at bounding box center [449, 105] width 26 height 30
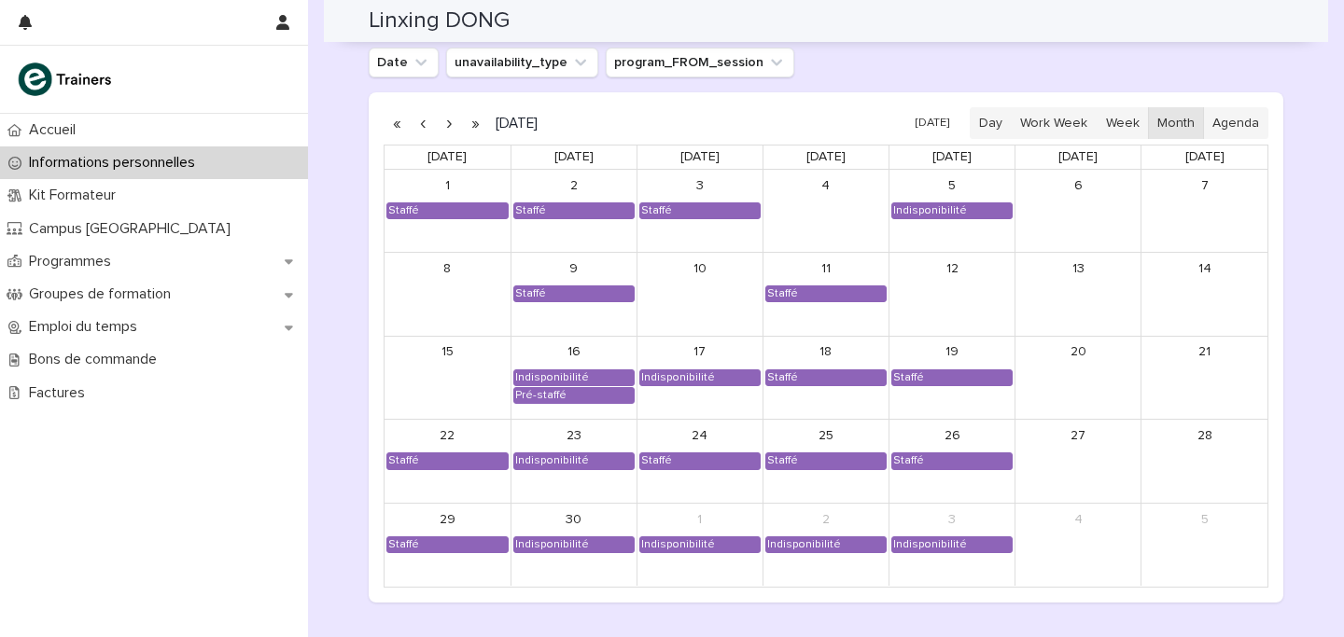
scroll to position [1657, 0]
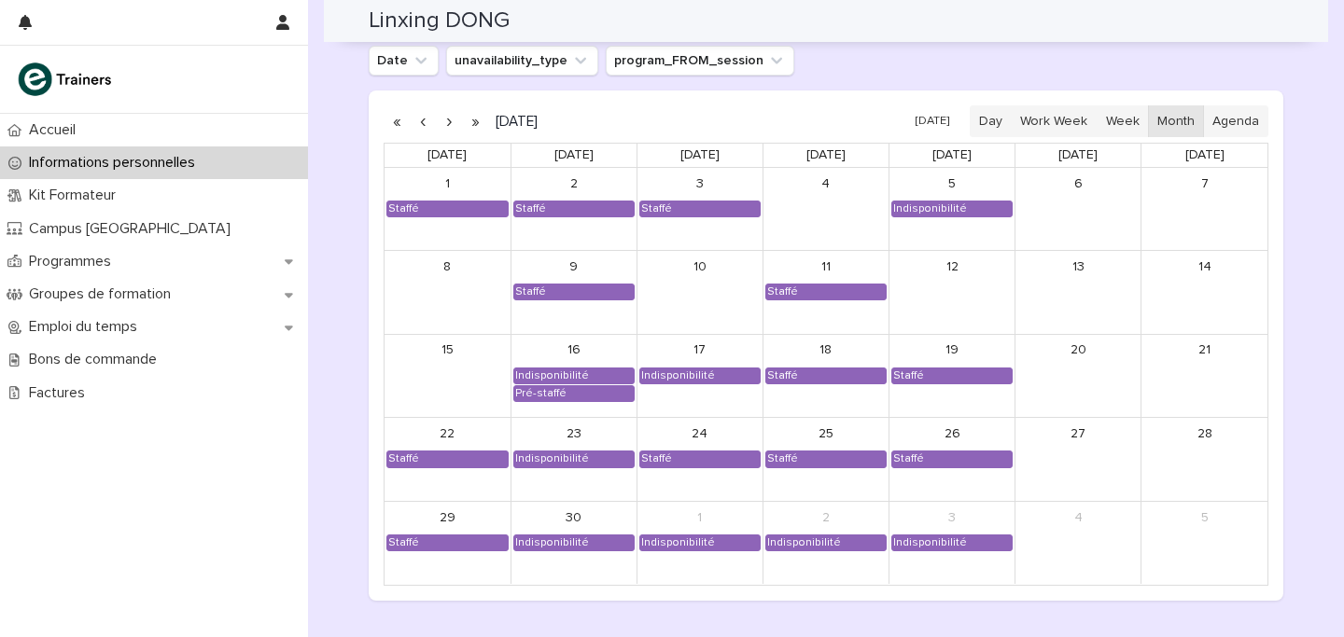
click at [448, 121] on button "button" at bounding box center [449, 121] width 26 height 30
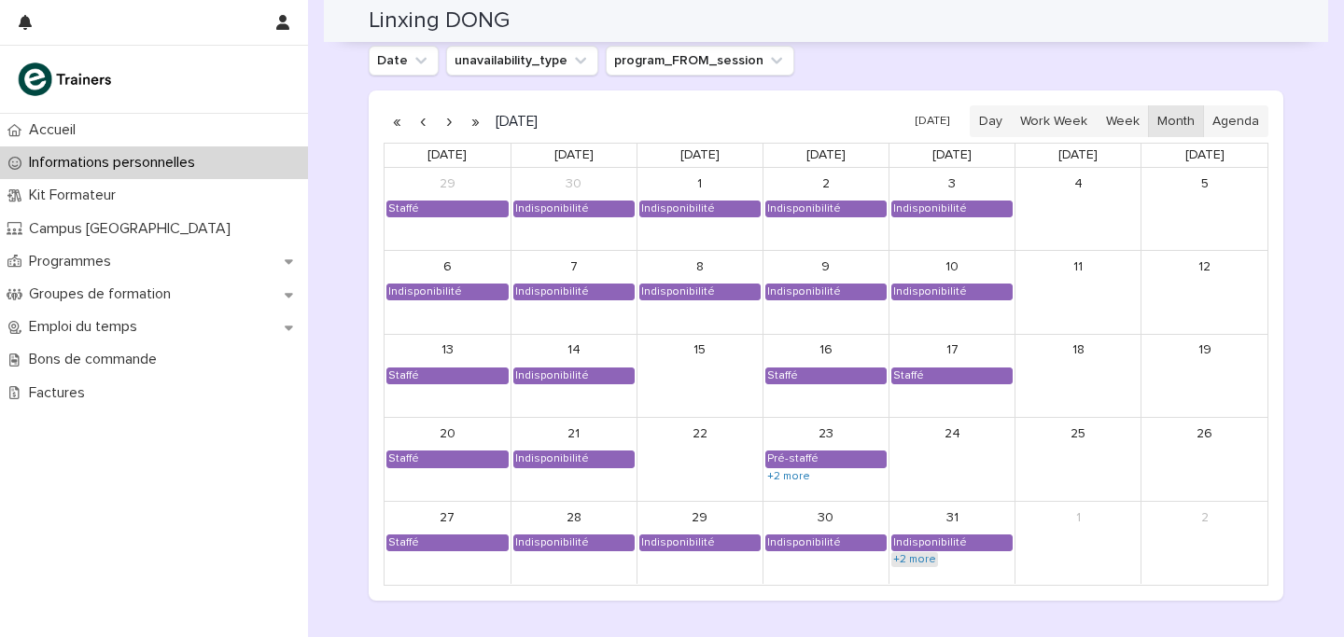
click at [918, 555] on link "+2 more" at bounding box center [914, 559] width 47 height 15
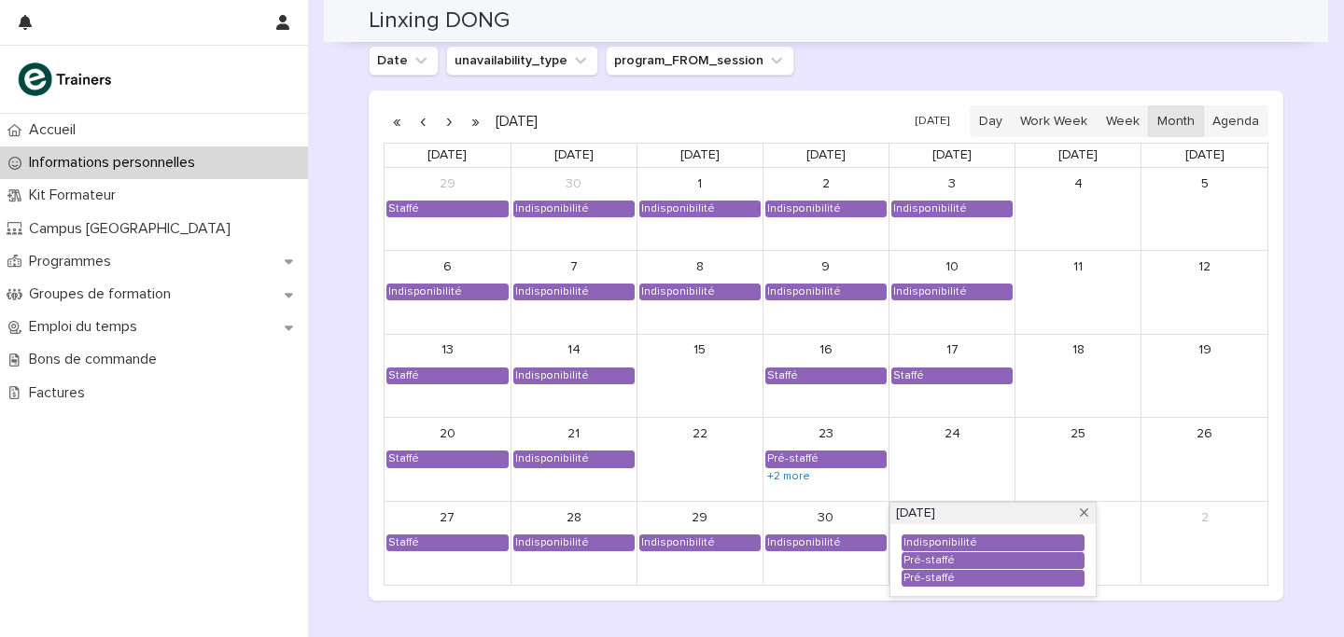
click at [792, 594] on div "[DATE] [DATE] Day Work Week Week Month Agenda [DATE] [DATE] [DATE] [DATE] [DATE…" at bounding box center [826, 345] width 914 height 509
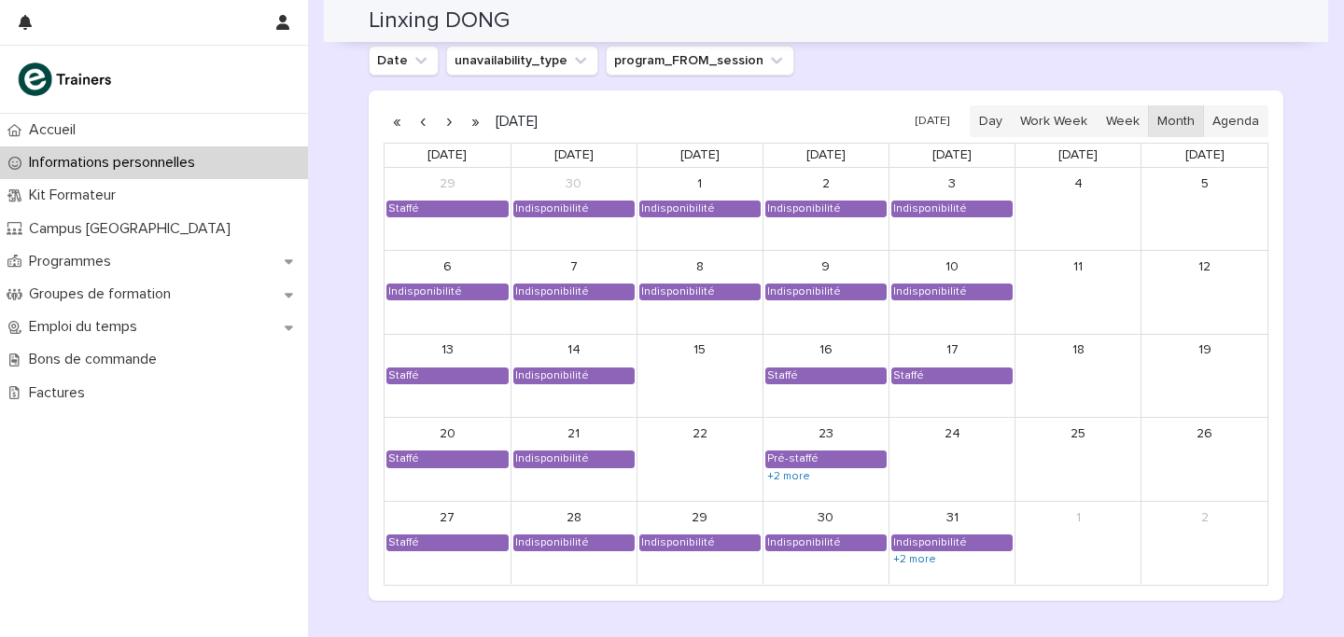
click at [451, 121] on button "button" at bounding box center [449, 121] width 26 height 30
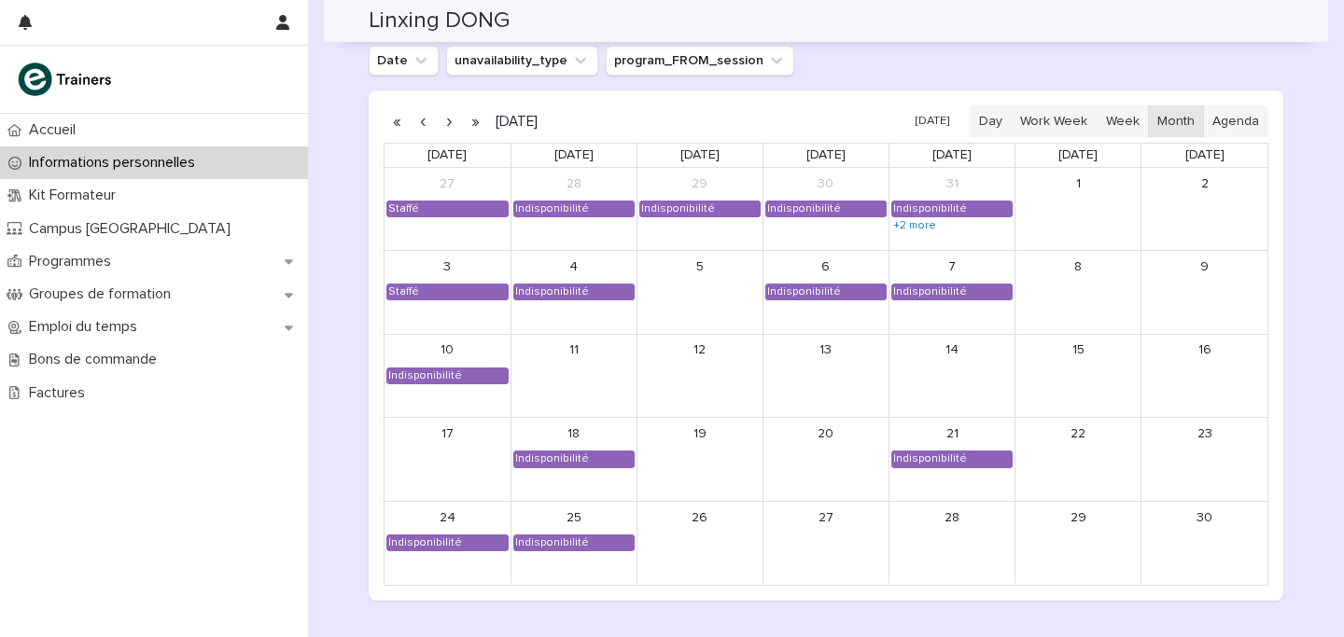
click at [446, 119] on button "button" at bounding box center [449, 121] width 26 height 30
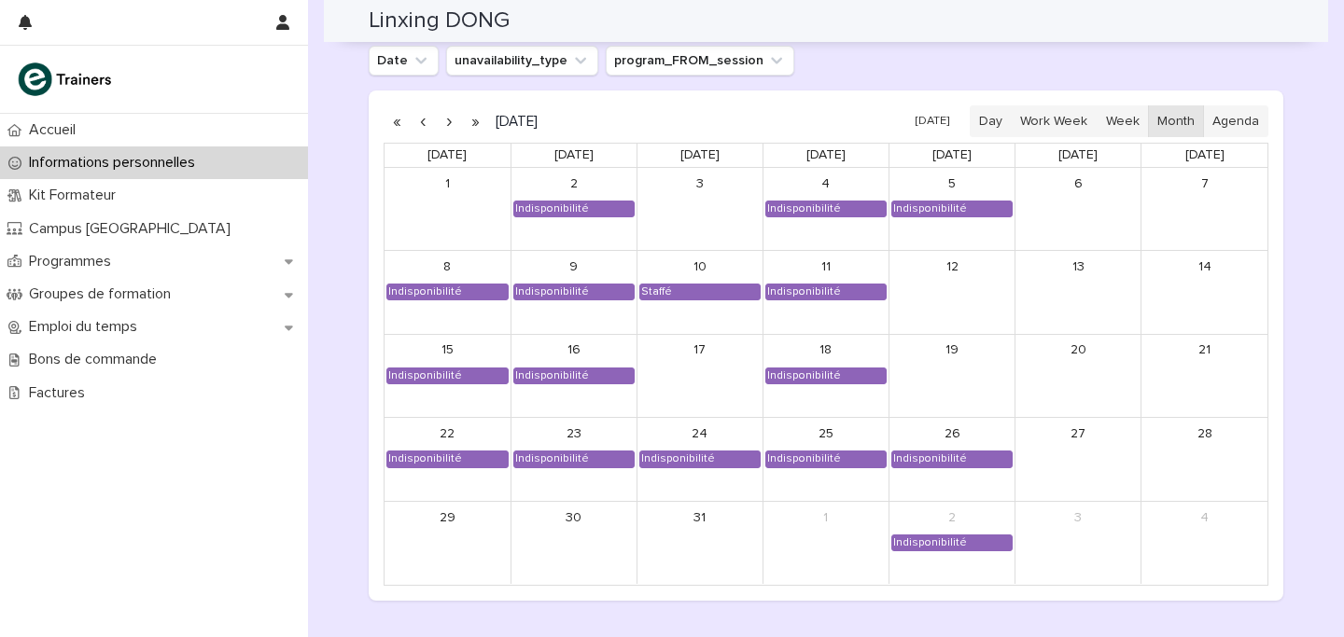
click at [451, 133] on button "button" at bounding box center [449, 121] width 26 height 30
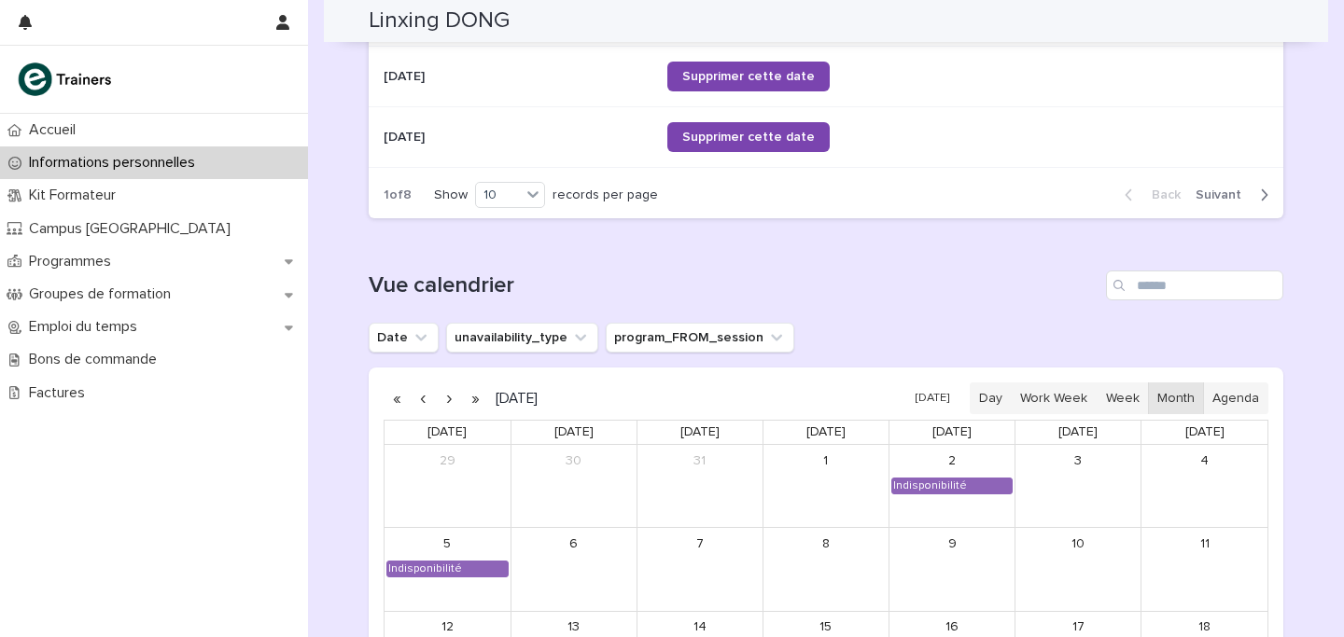
scroll to position [1339, 0]
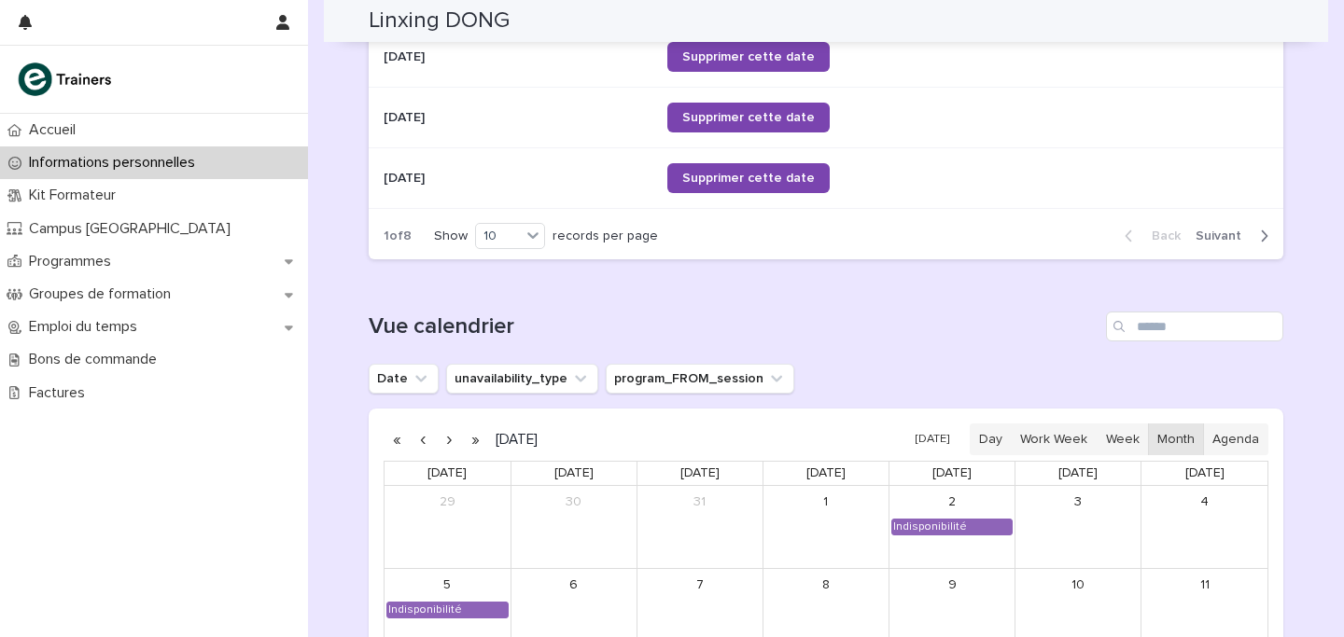
click at [1238, 230] on span "Next" at bounding box center [1223, 236] width 57 height 13
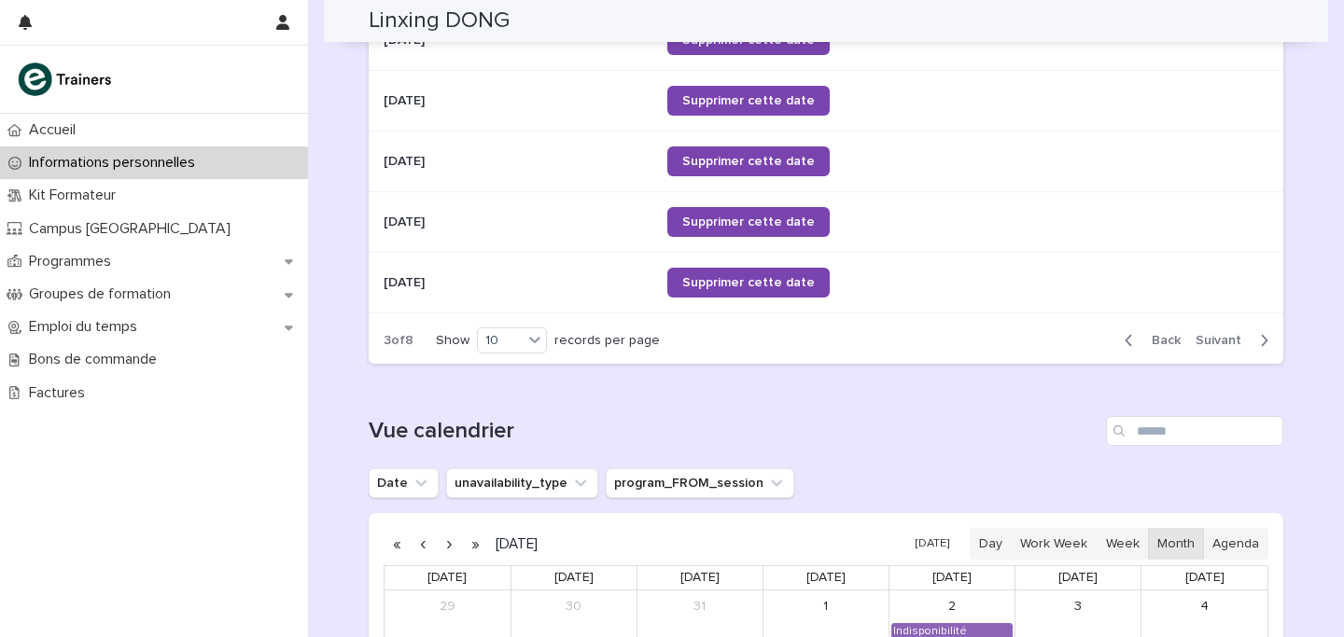
scroll to position [1079, 0]
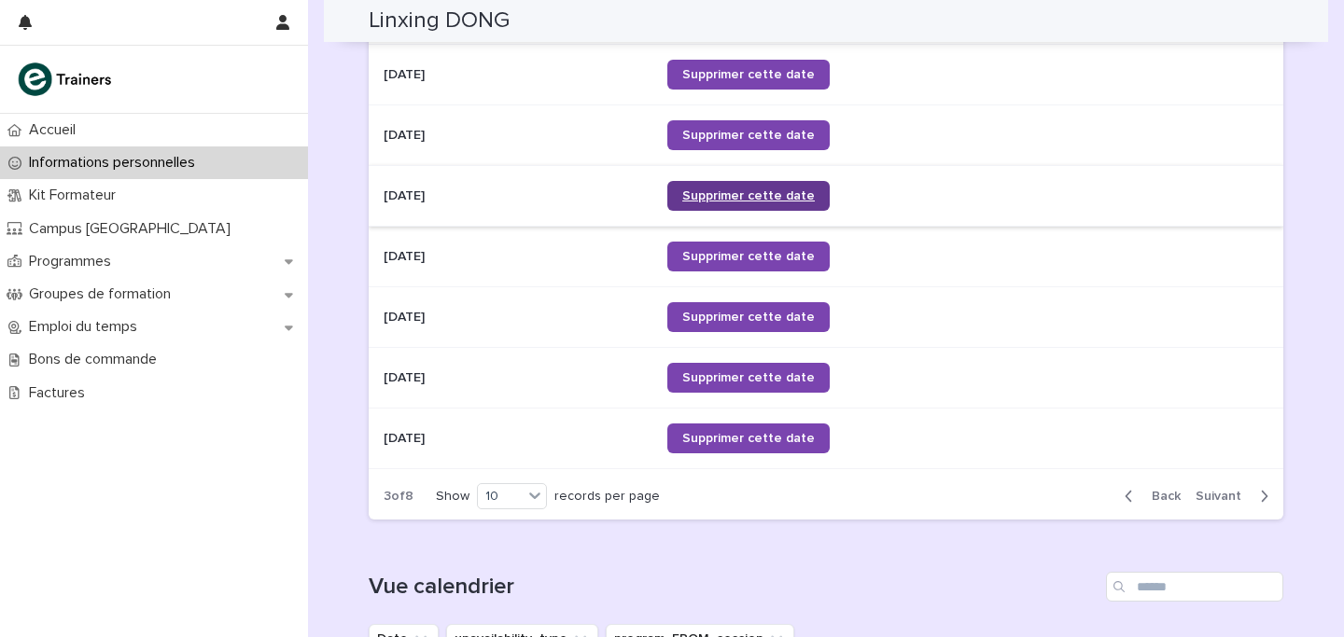
click at [762, 201] on span "Supprimer cette date" at bounding box center [748, 195] width 132 height 13
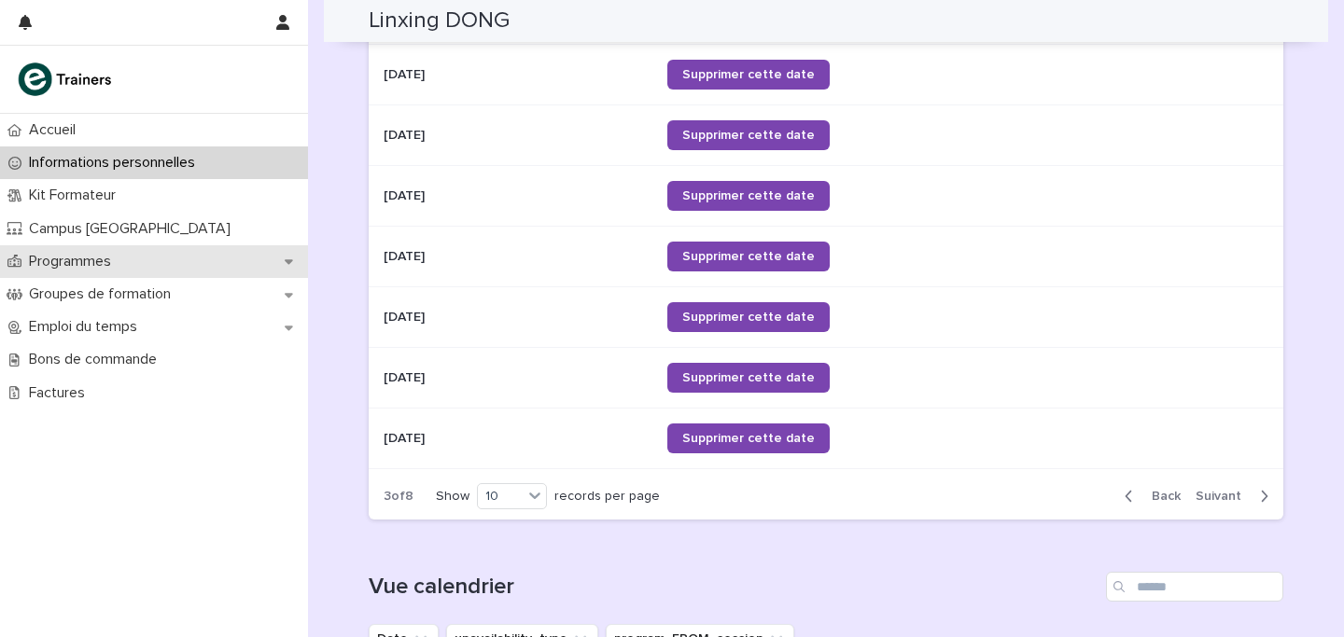
click at [100, 262] on p "Programmes" at bounding box center [73, 262] width 104 height 18
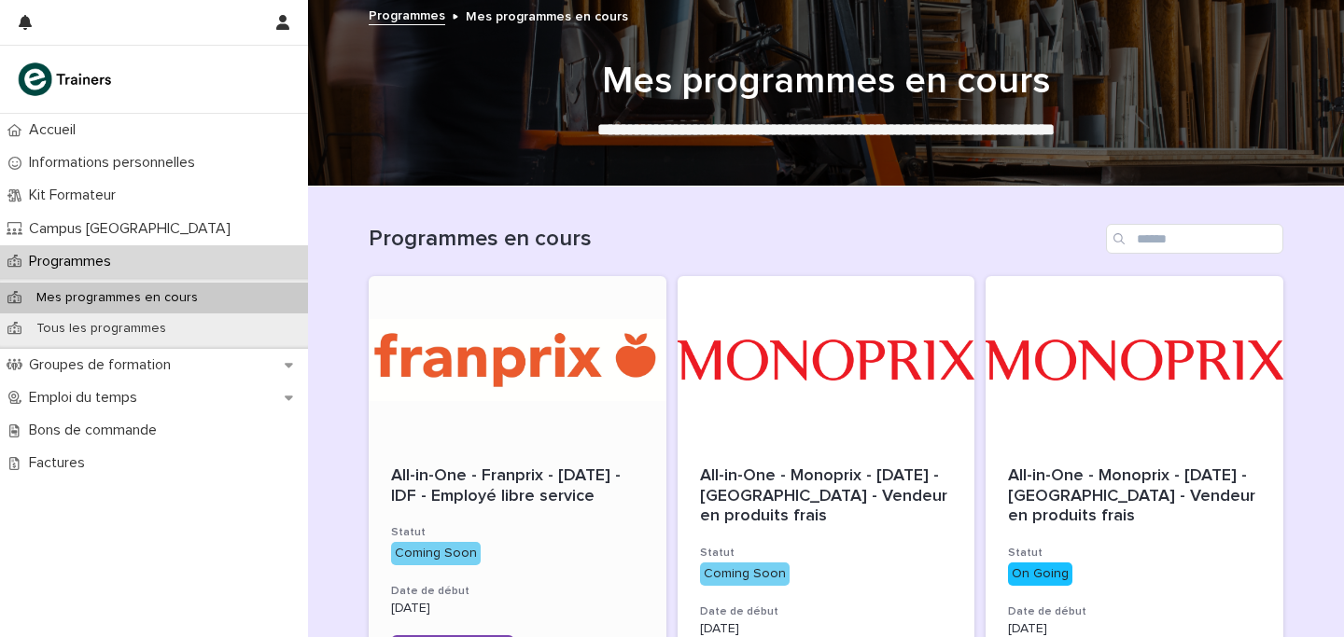
click at [534, 370] on div at bounding box center [518, 360] width 298 height 168
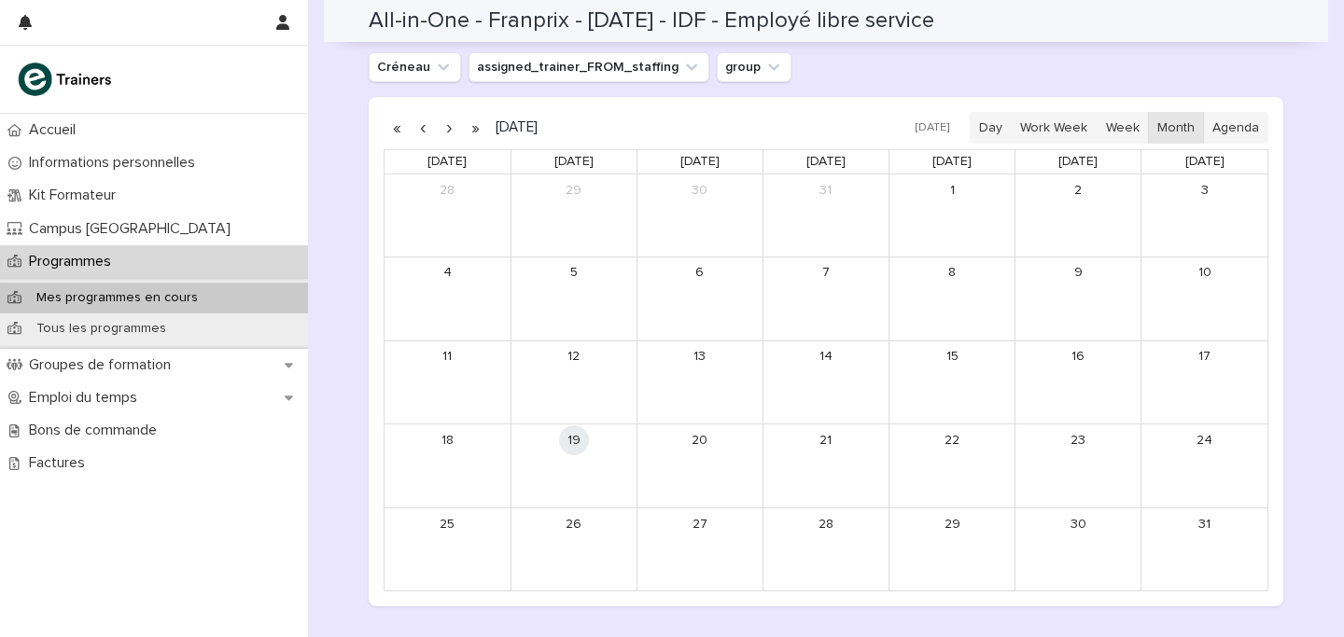
scroll to position [924, 0]
click at [456, 135] on button "button" at bounding box center [449, 131] width 26 height 30
click at [454, 134] on button "button" at bounding box center [449, 131] width 26 height 30
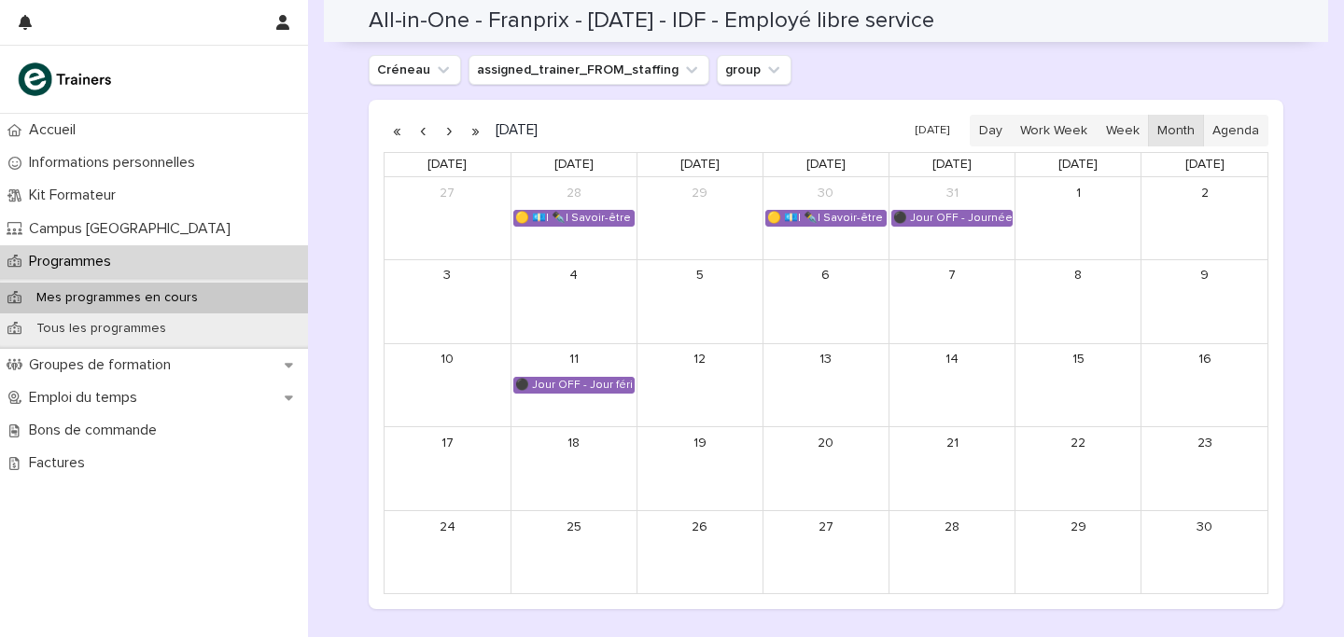
click at [454, 134] on button "button" at bounding box center [449, 131] width 26 height 30
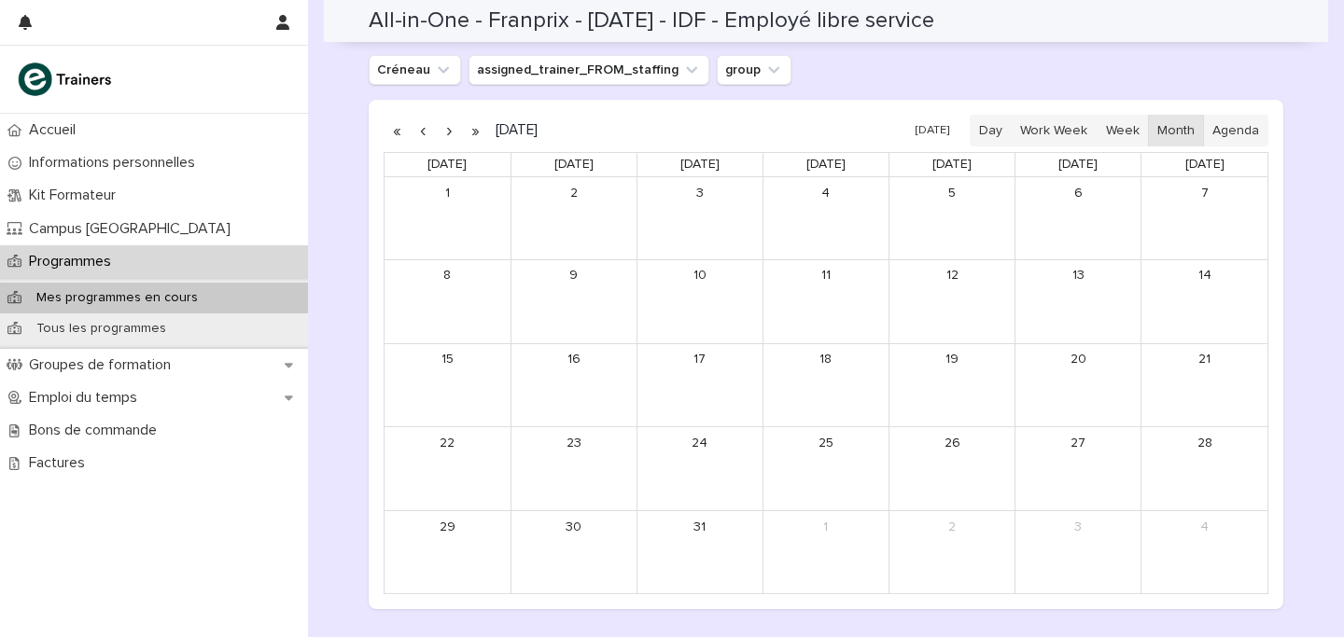
click at [454, 134] on button "button" at bounding box center [449, 131] width 26 height 30
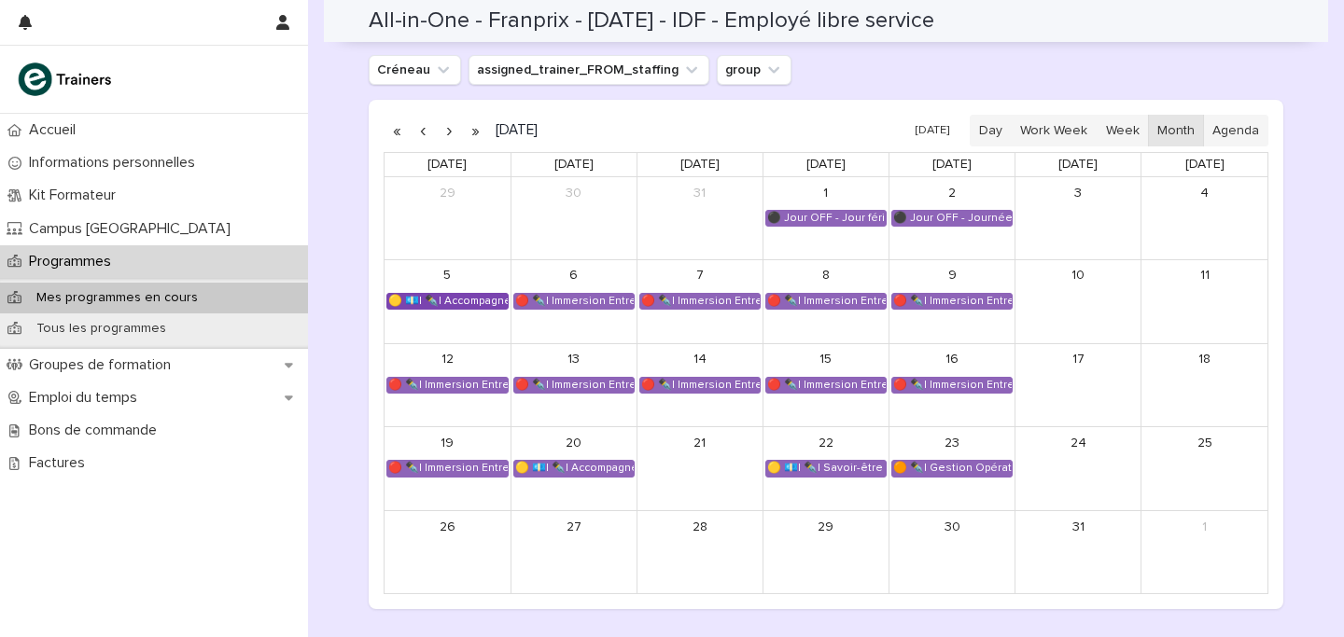
click at [487, 302] on div "🟡 💶| ✒️| Accompagnement Immersion - Préparation de l'immersion tutorée" at bounding box center [447, 301] width 120 height 15
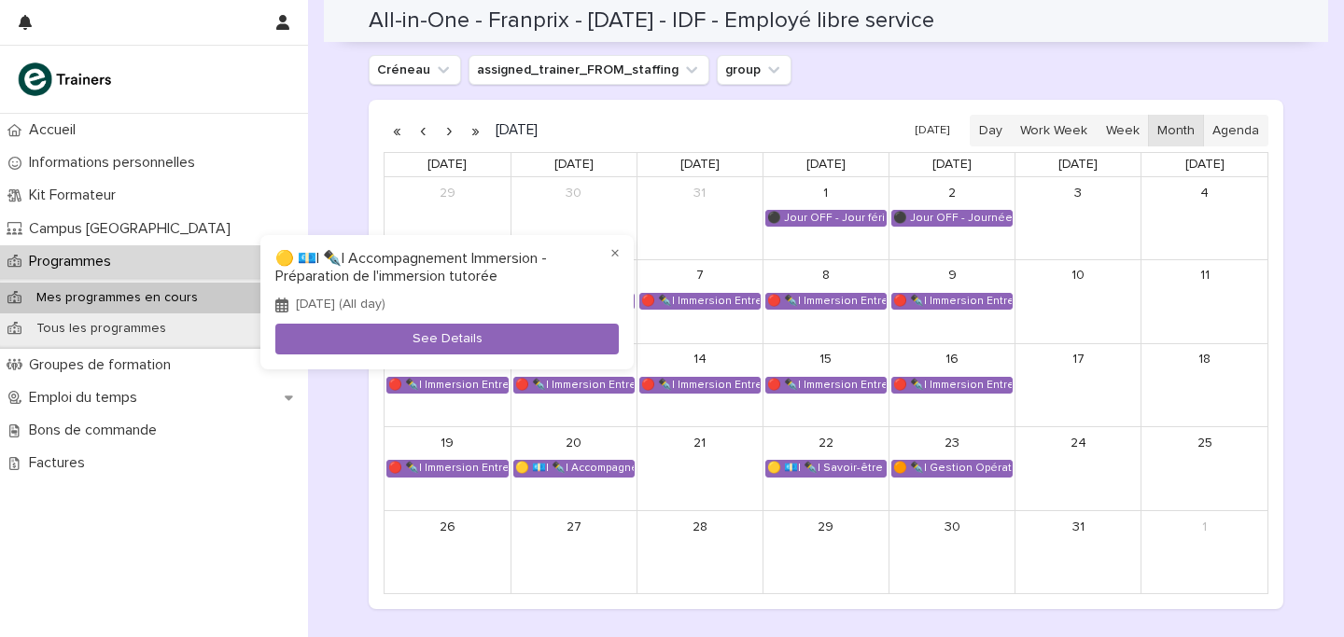
click at [704, 573] on div at bounding box center [672, 318] width 1344 height 637
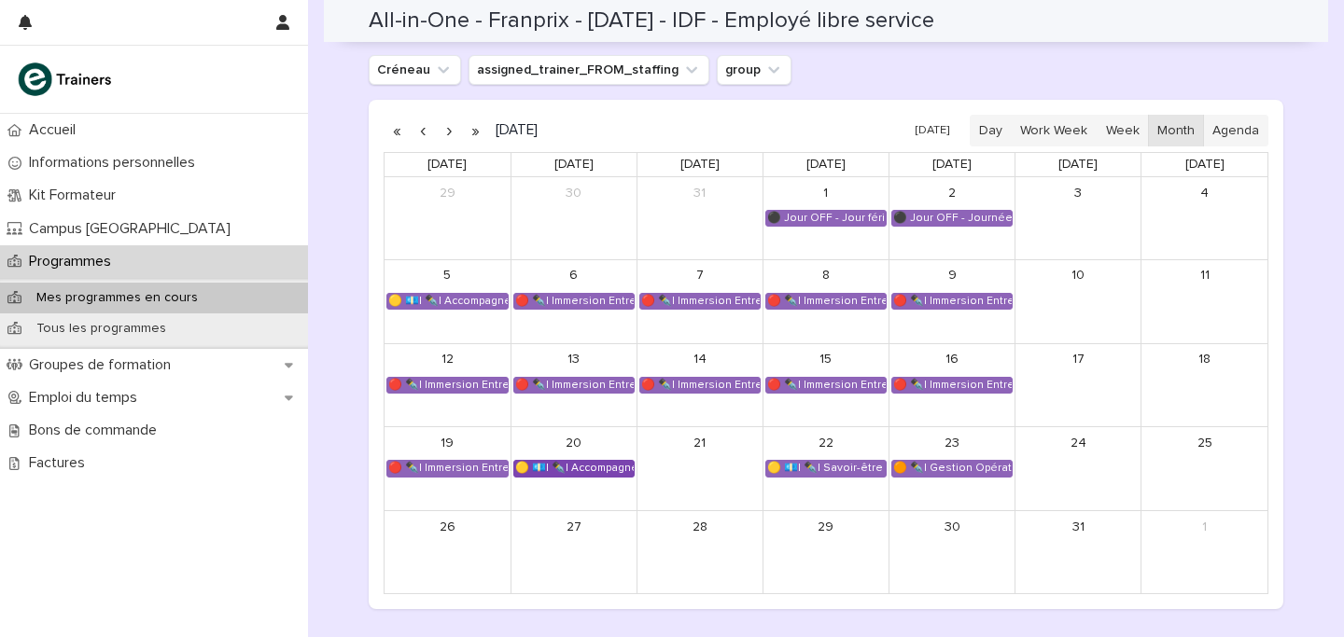
click at [560, 474] on div "🟡 💶| ✒️| Accompagnement Immersion - Retour de l'immersion tutorée" at bounding box center [573, 468] width 119 height 15
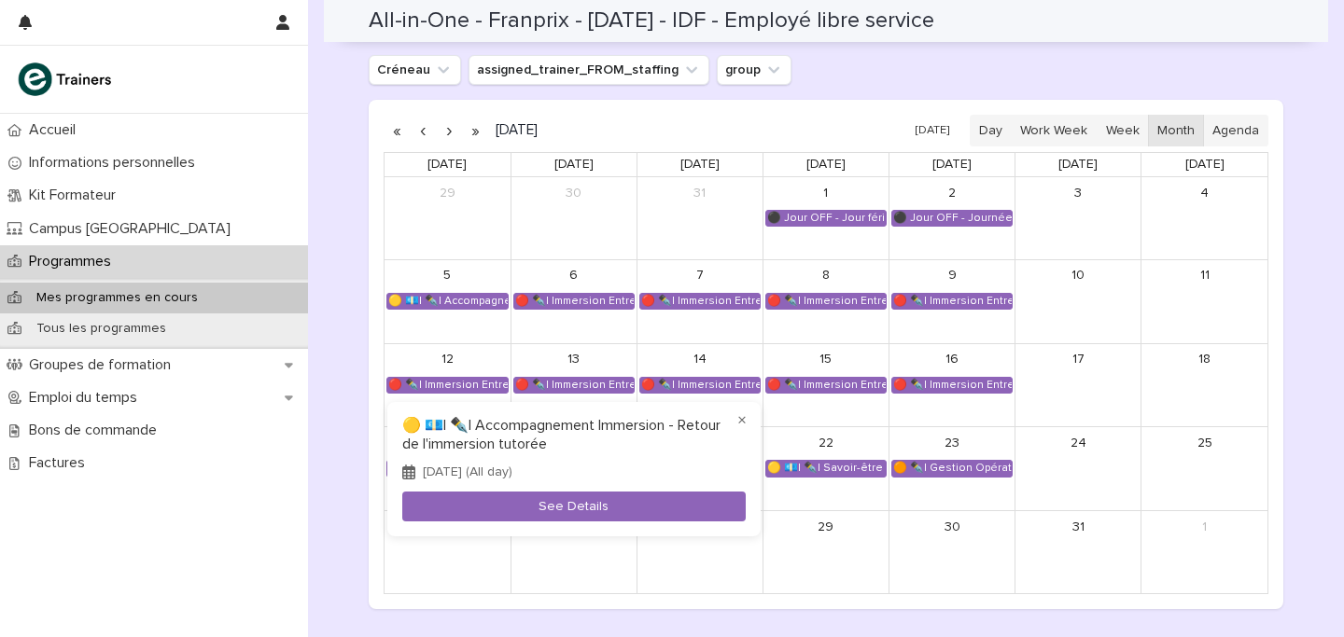
click at [550, 578] on div at bounding box center [672, 318] width 1344 height 637
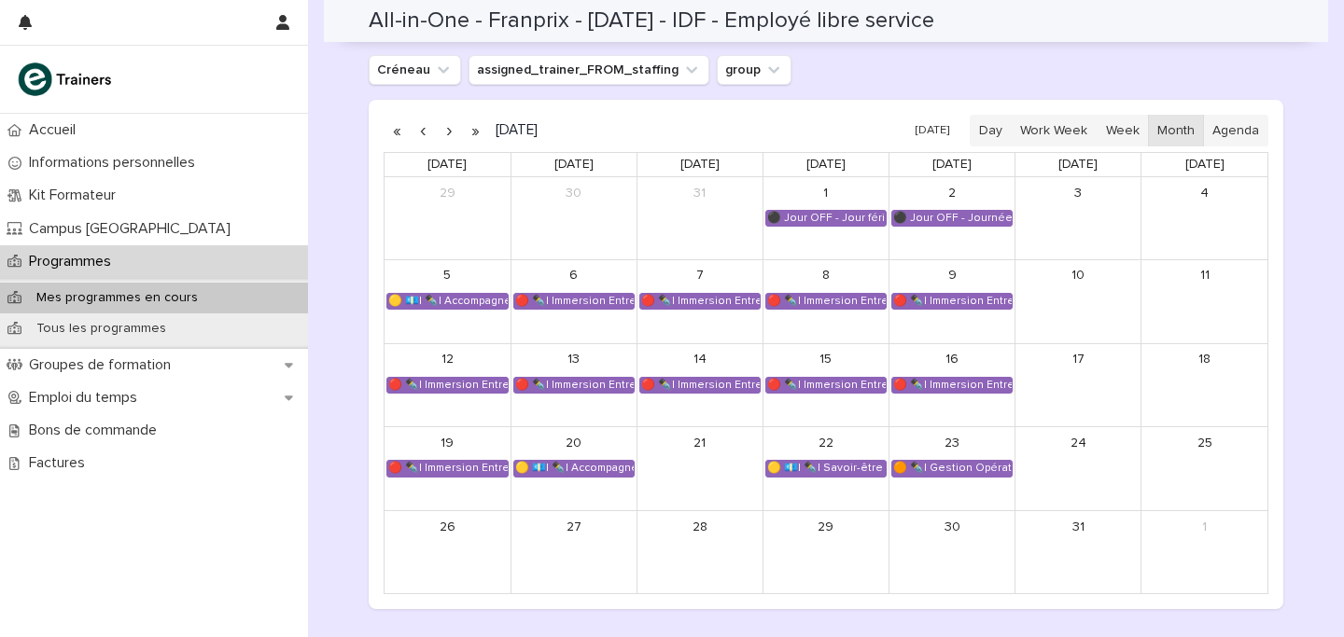
click at [695, 492] on div "21" at bounding box center [699, 468] width 125 height 83
click at [424, 133] on button "button" at bounding box center [423, 131] width 26 height 30
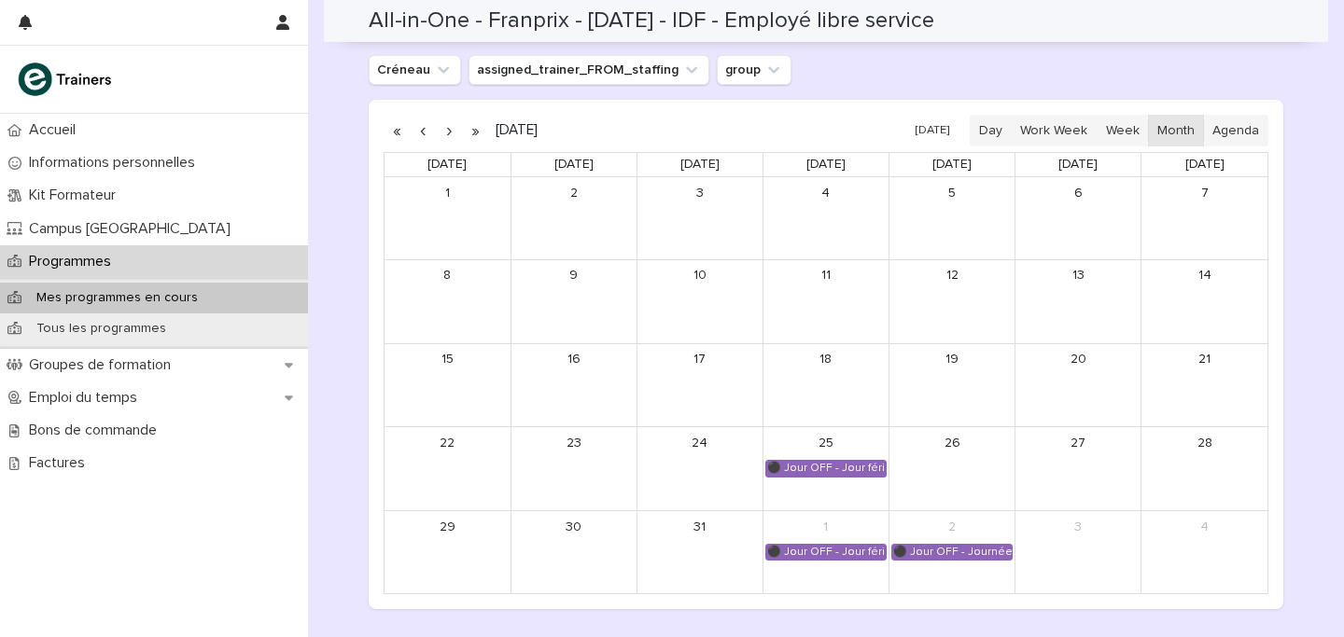
click at [424, 137] on button "button" at bounding box center [423, 131] width 26 height 30
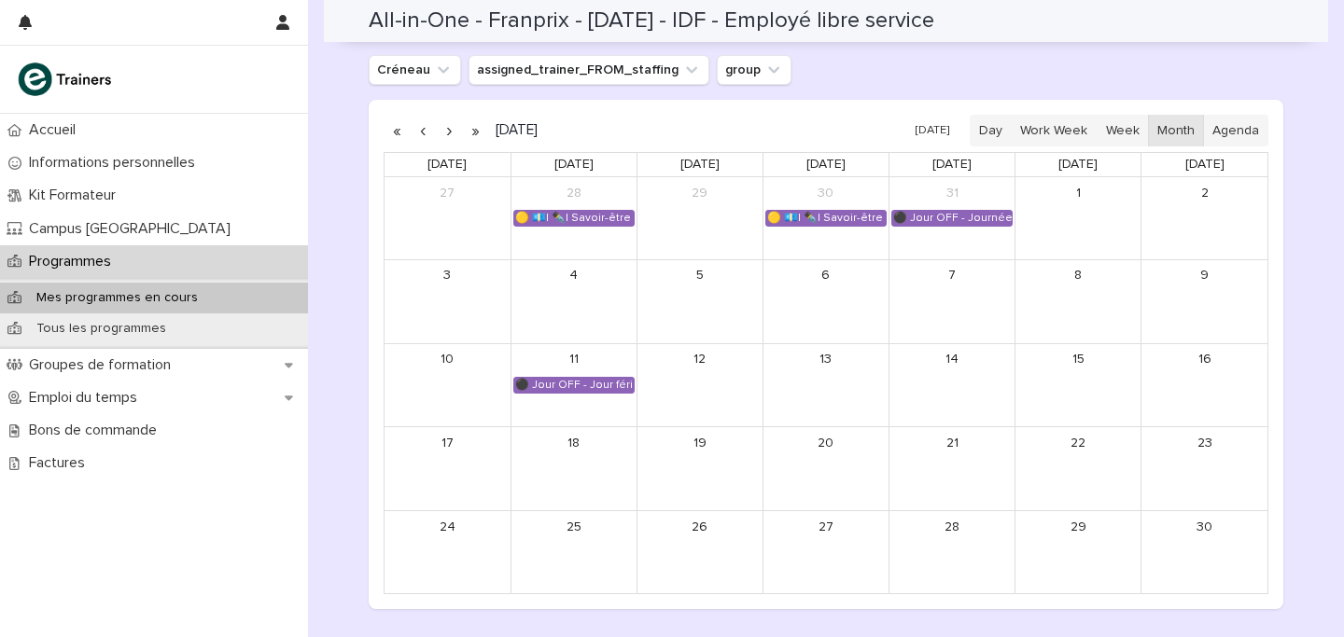
click at [86, 261] on p "Programmes" at bounding box center [73, 262] width 104 height 18
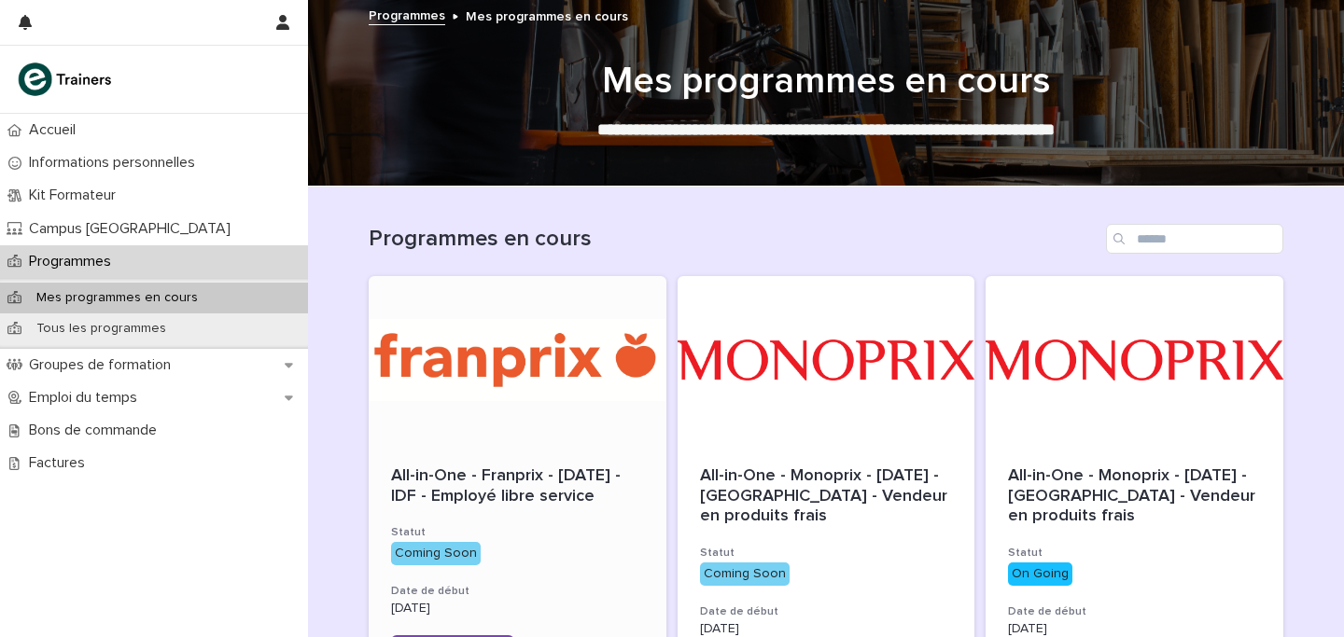
click at [532, 388] on div at bounding box center [518, 360] width 298 height 168
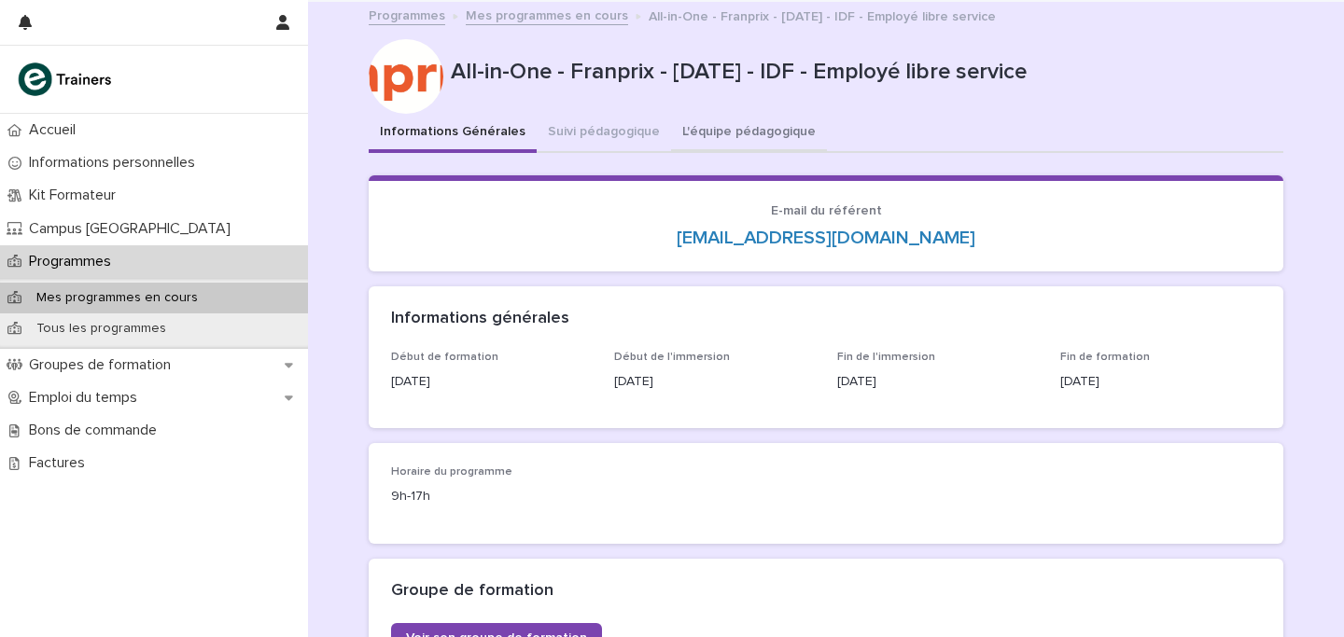
click at [756, 132] on button "L'équipe pédagogique" at bounding box center [749, 133] width 156 height 39
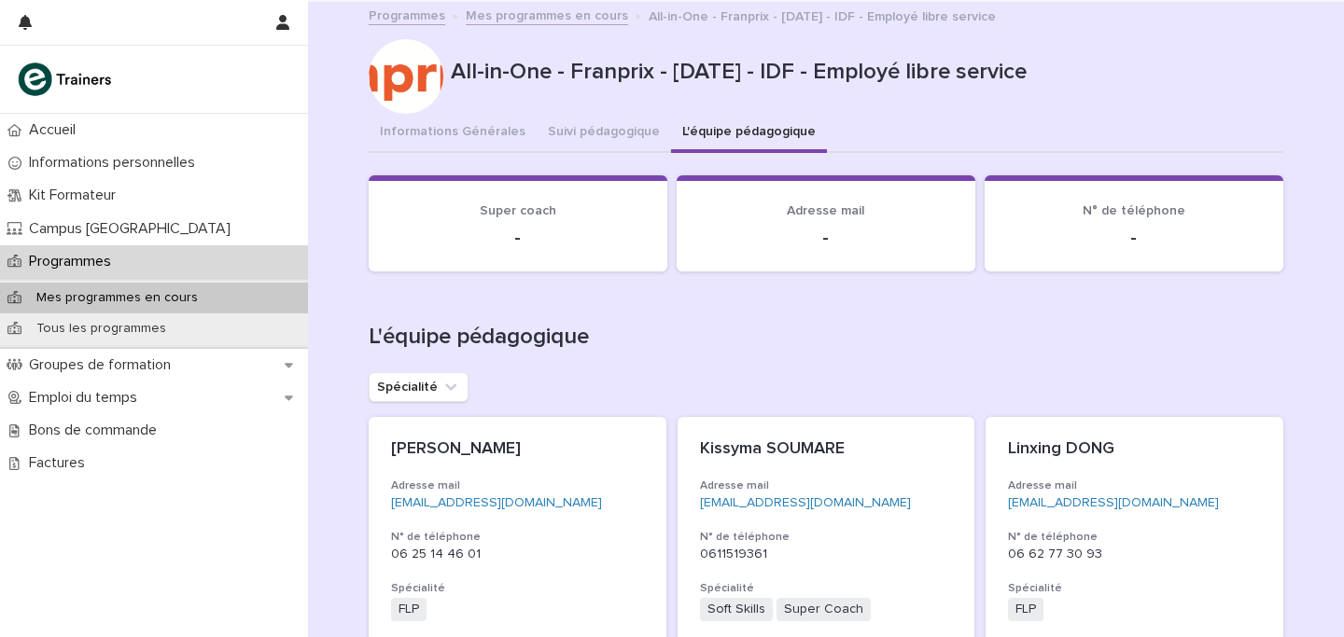
scroll to position [55, 0]
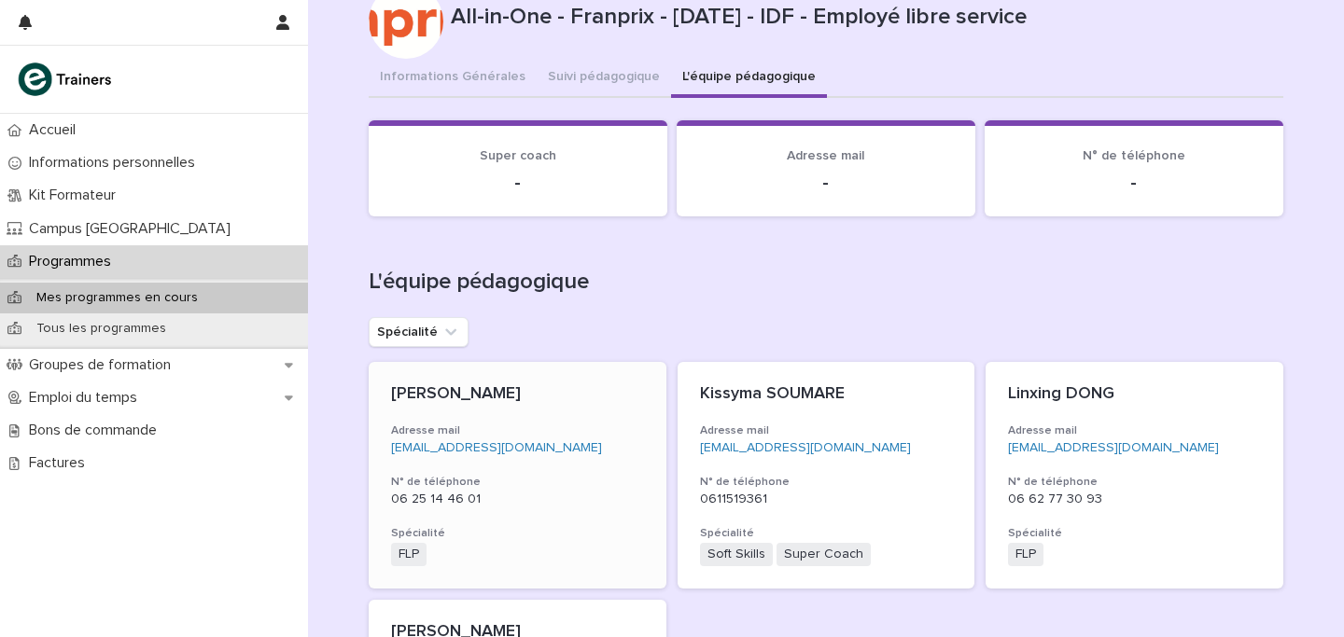
click at [395, 386] on p "[PERSON_NAME]" at bounding box center [517, 394] width 253 height 21
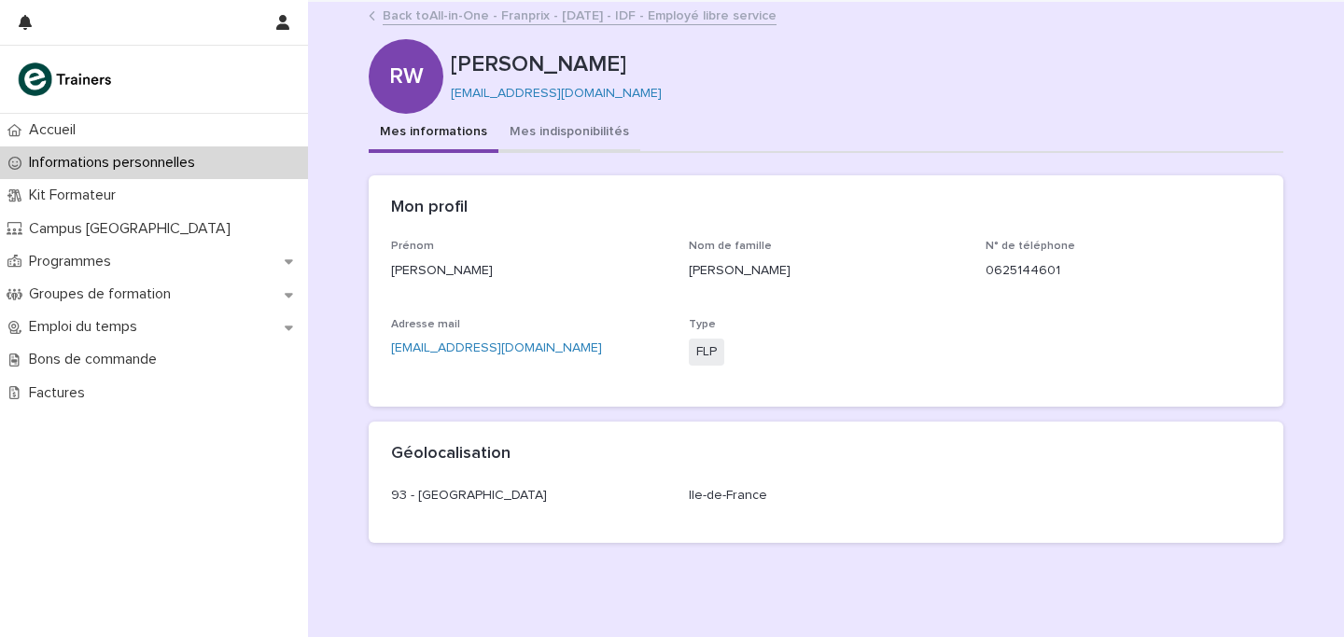
click at [562, 116] on button "Mes indisponibilités" at bounding box center [569, 133] width 142 height 39
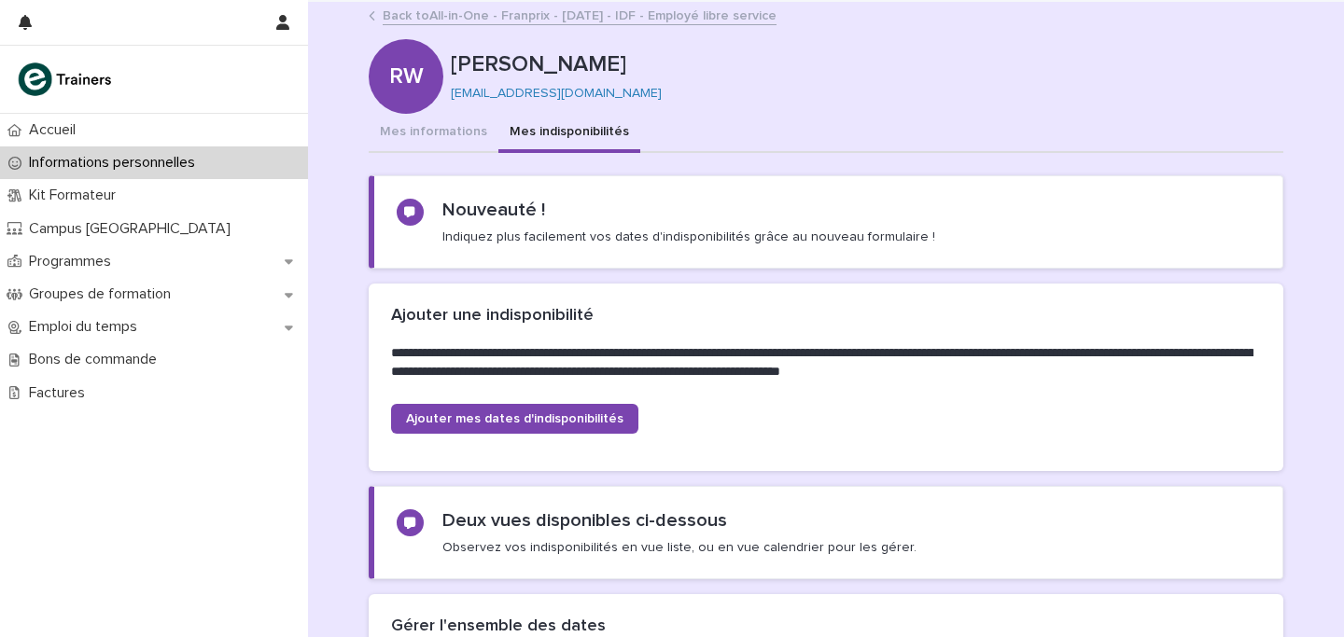
scroll to position [549, 0]
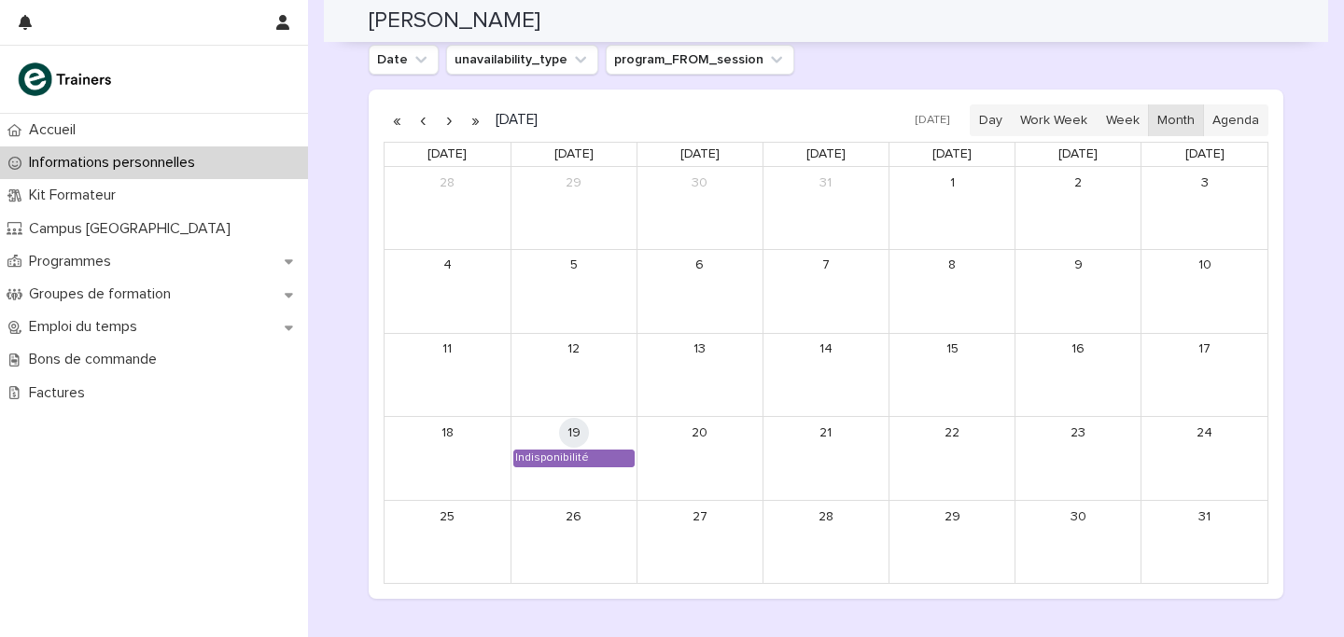
scroll to position [1650, 0]
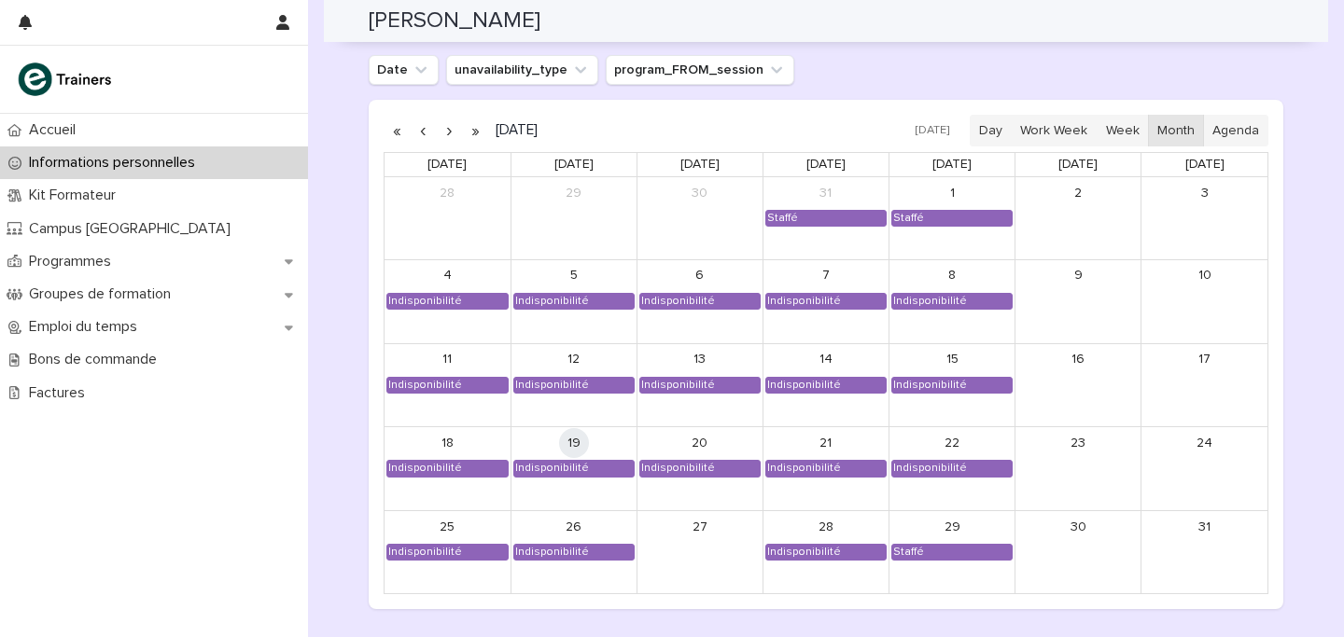
click at [443, 132] on button "button" at bounding box center [449, 131] width 26 height 30
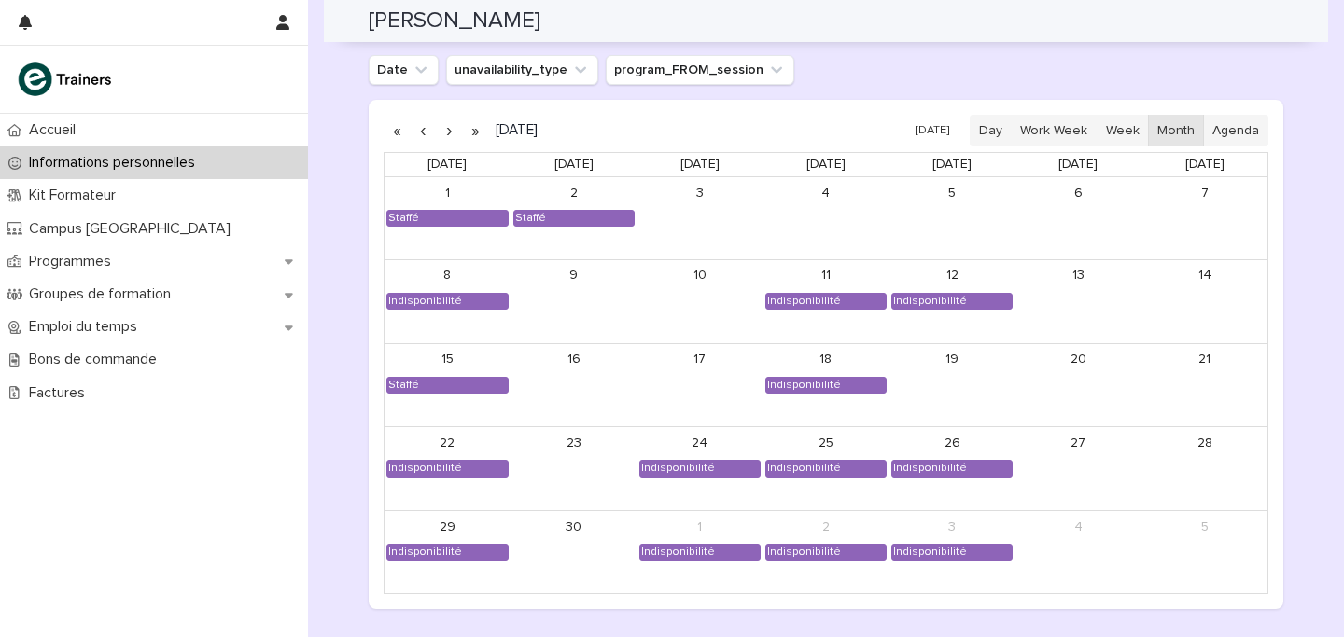
click at [443, 132] on button "button" at bounding box center [449, 131] width 26 height 30
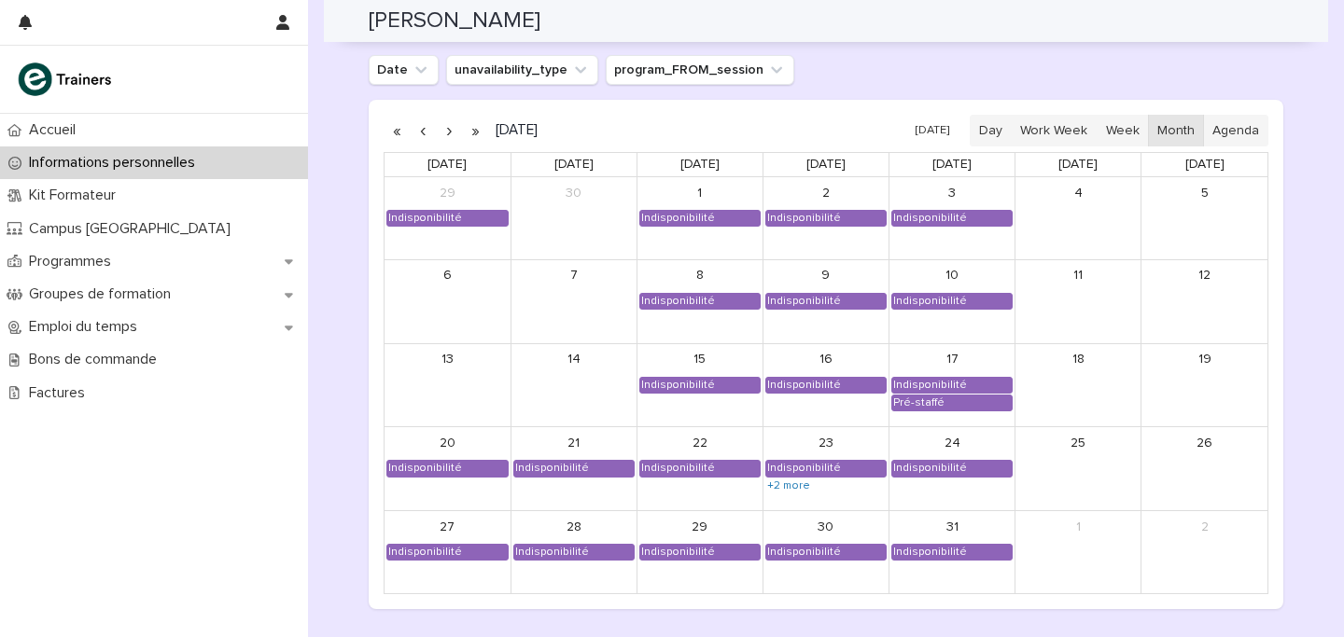
click at [452, 132] on button "button" at bounding box center [449, 131] width 26 height 30
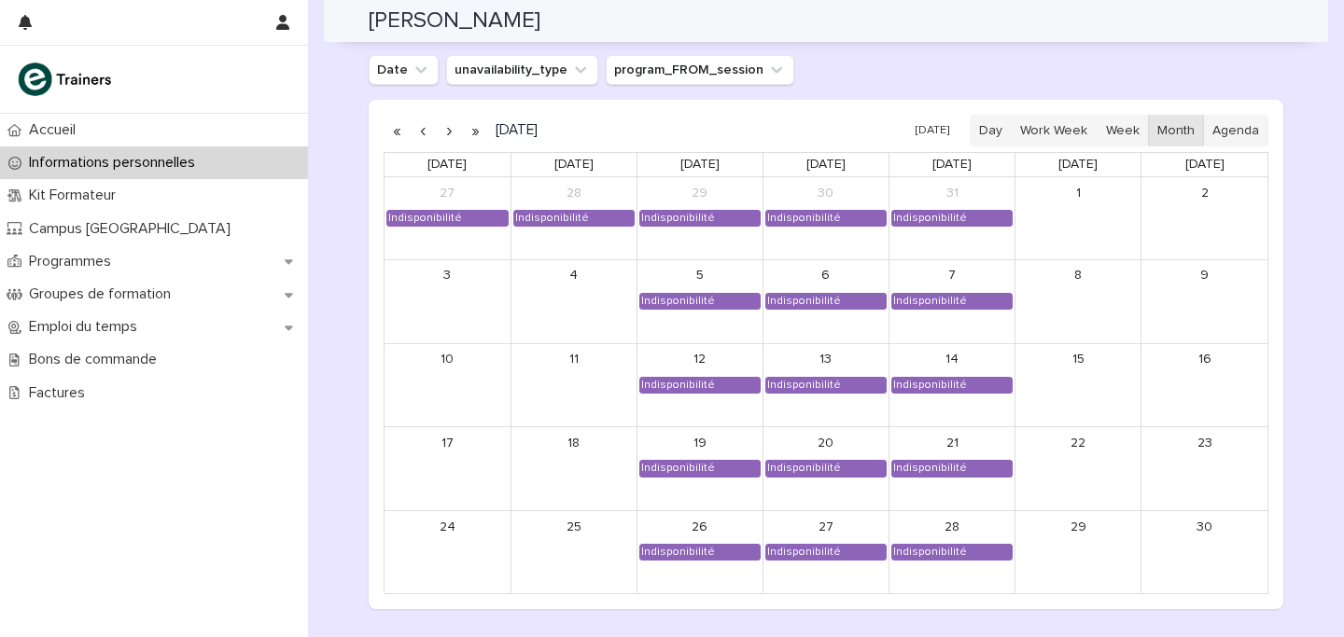
click at [452, 132] on button "button" at bounding box center [449, 131] width 26 height 30
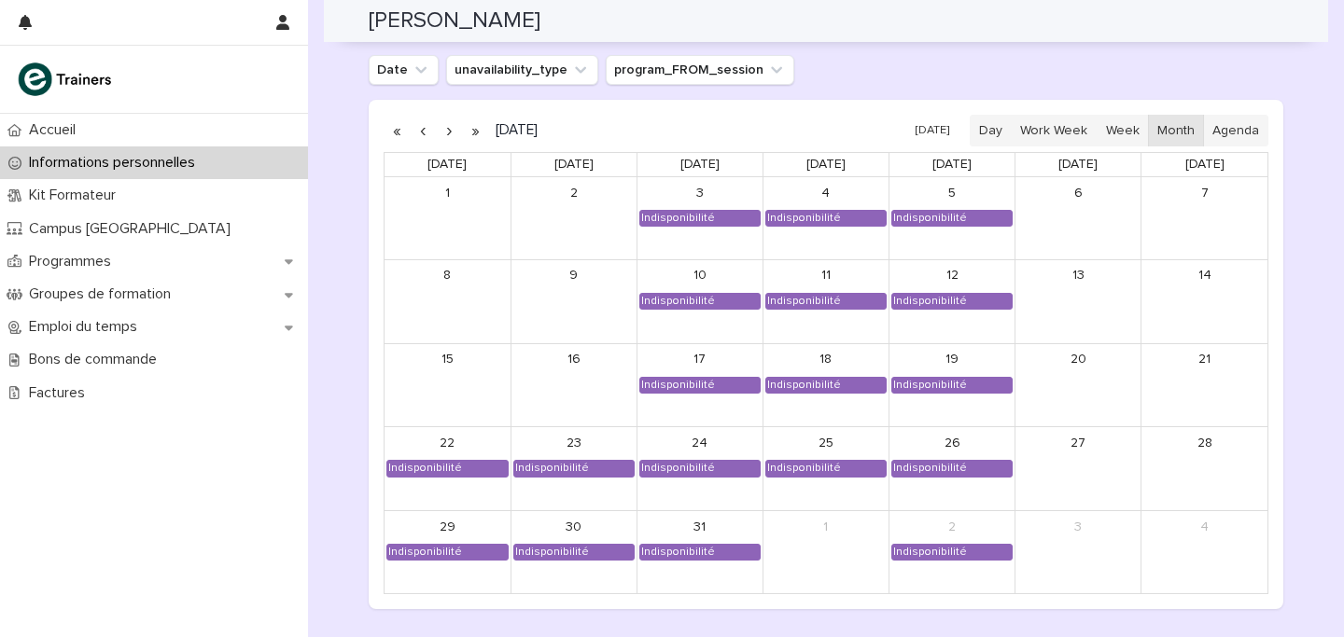
click at [452, 132] on button "button" at bounding box center [449, 131] width 26 height 30
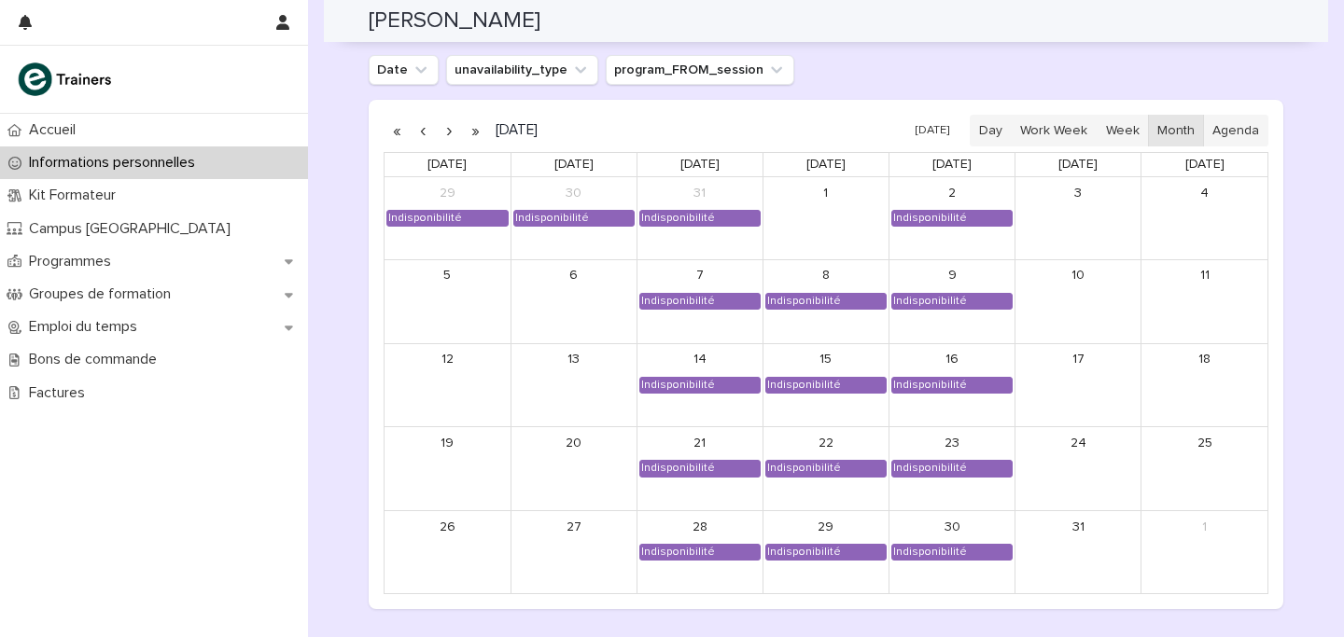
click at [445, 139] on button "button" at bounding box center [449, 131] width 26 height 30
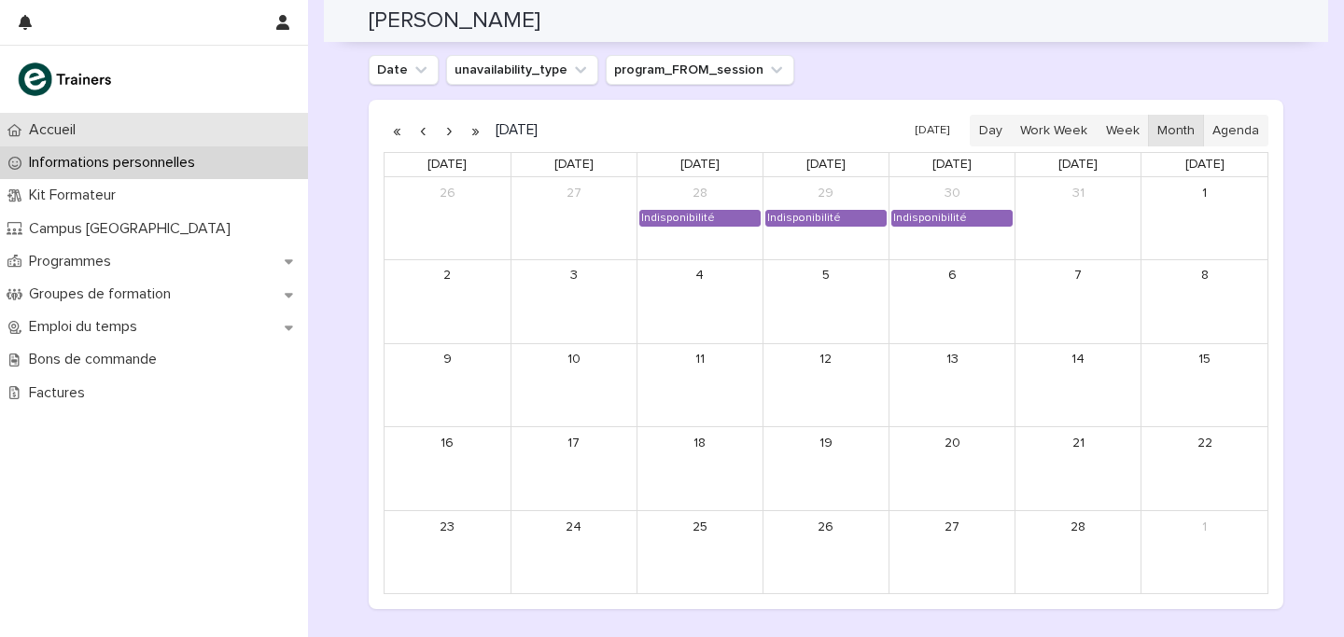
click at [158, 139] on div "Accueil" at bounding box center [154, 130] width 308 height 33
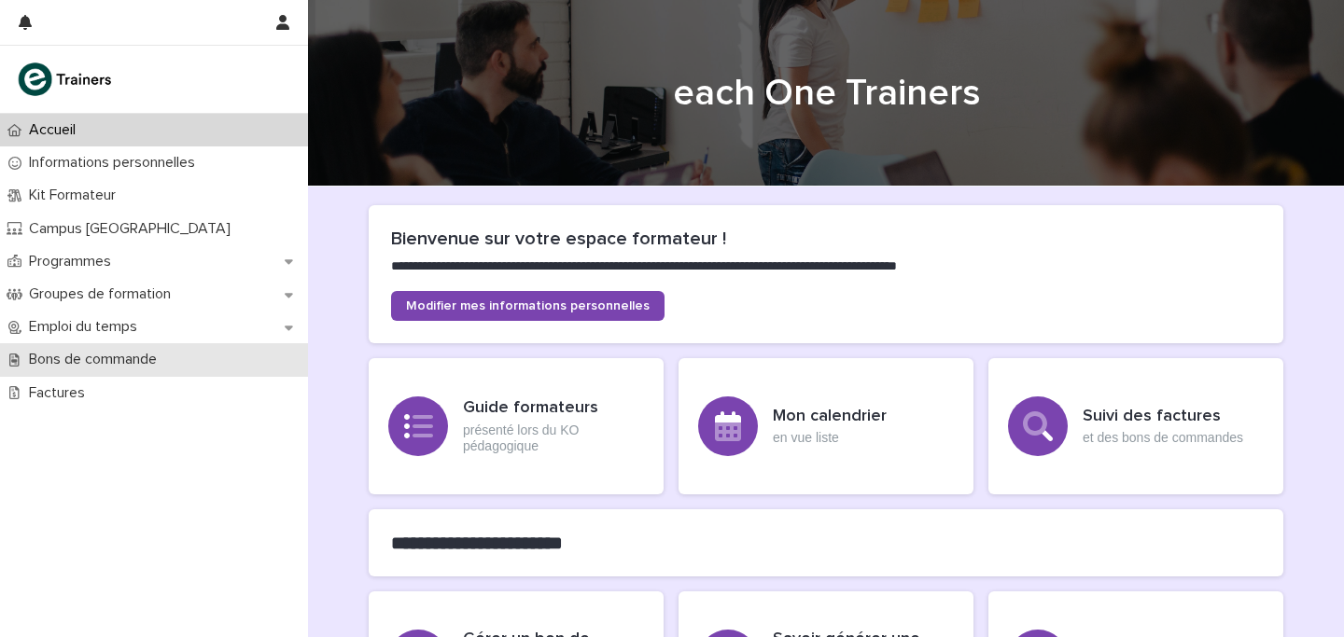
click at [83, 375] on div "Bons de commande" at bounding box center [154, 359] width 308 height 33
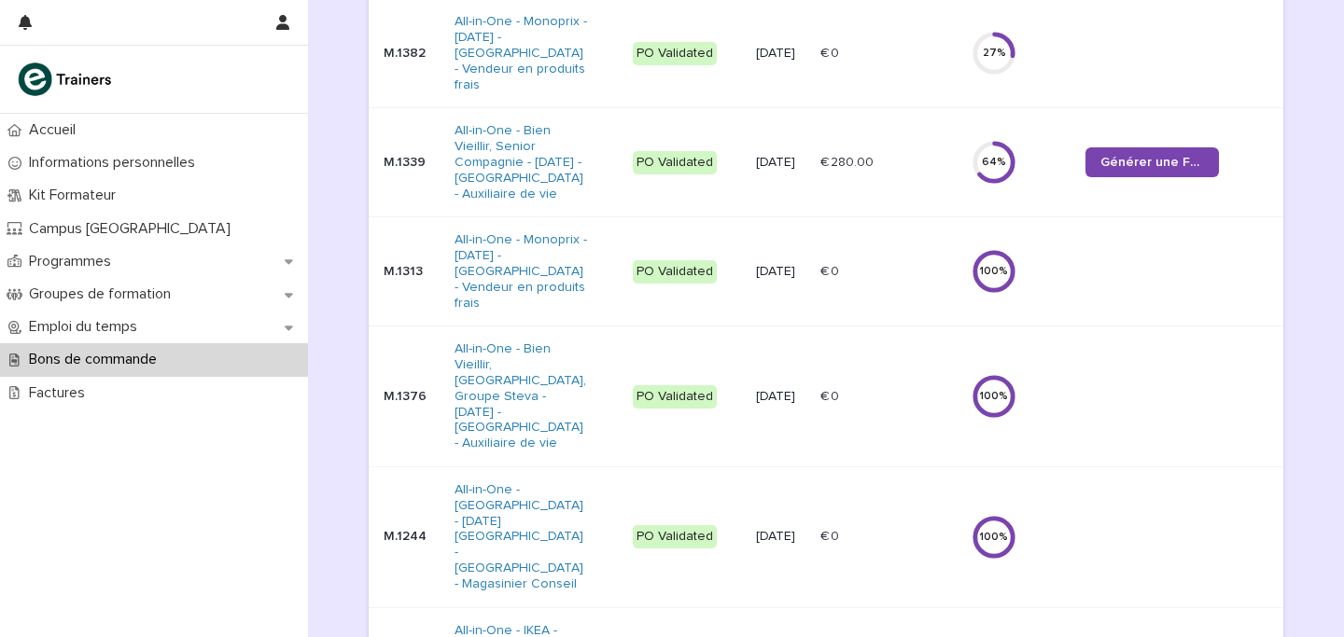
scroll to position [440, 0]
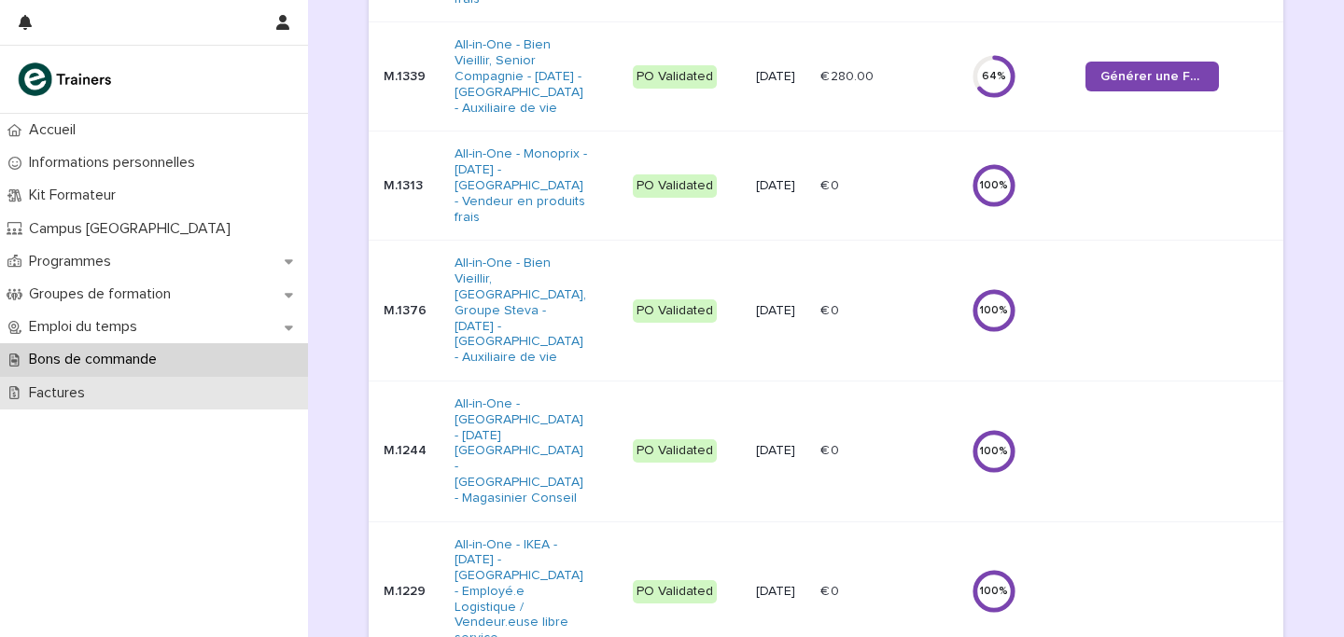
click at [212, 393] on div "Factures" at bounding box center [154, 393] width 308 height 33
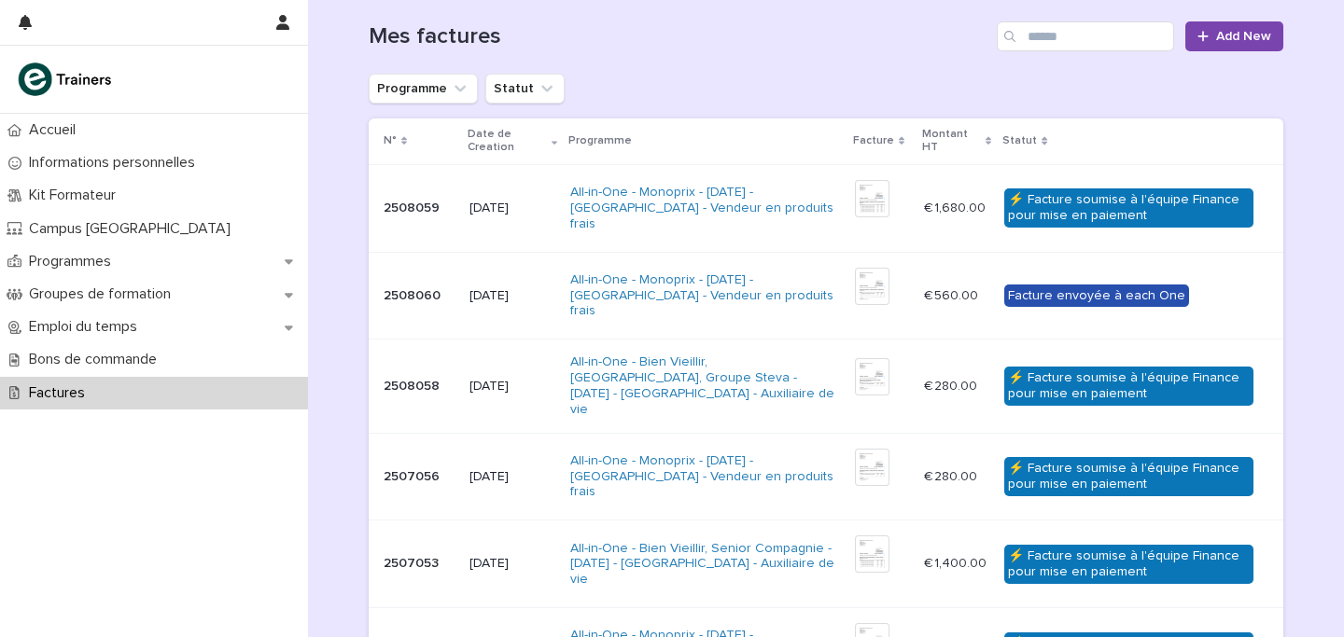
scroll to position [216, 0]
